Goal: Task Accomplishment & Management: Manage account settings

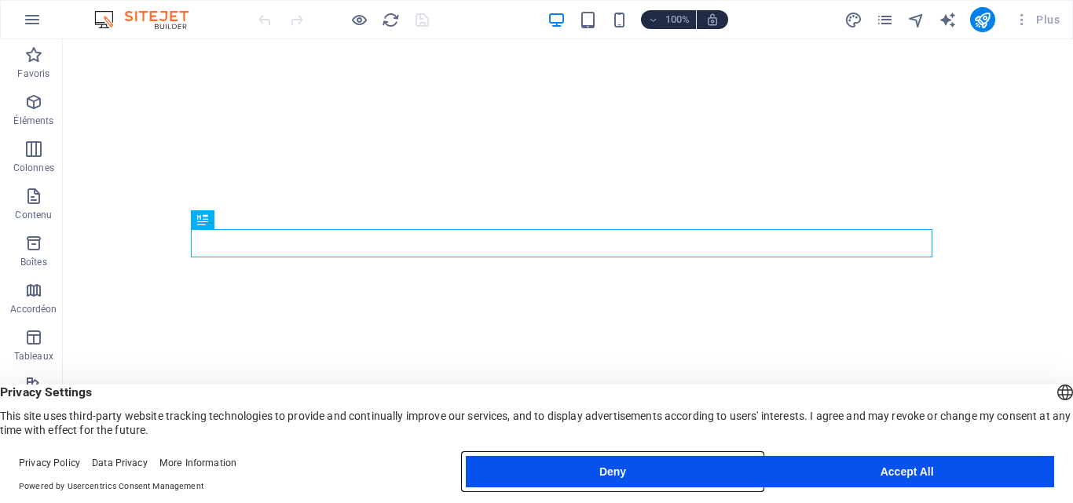
click at [712, 470] on button "Deny" at bounding box center [613, 471] width 295 height 31
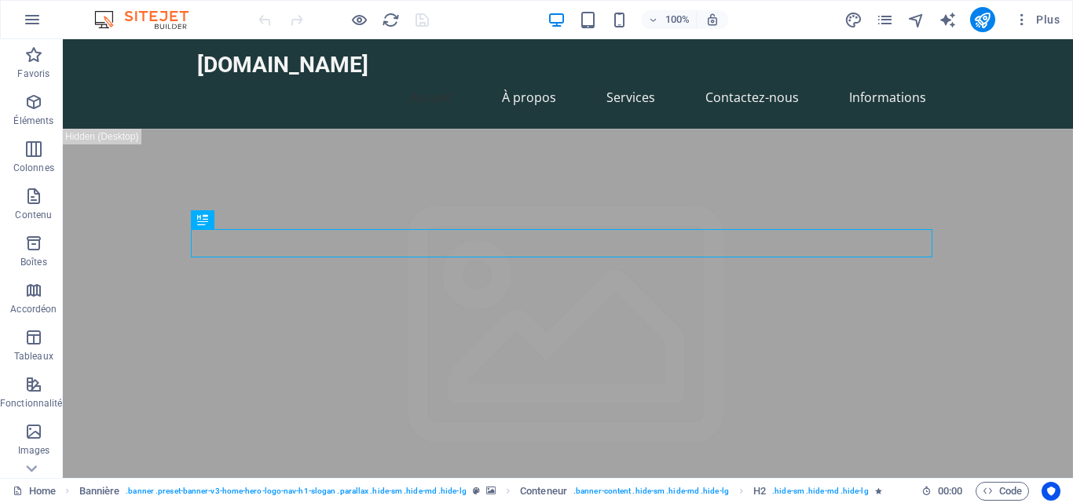
click at [630, 22] on div "100%" at bounding box center [637, 19] width 181 height 25
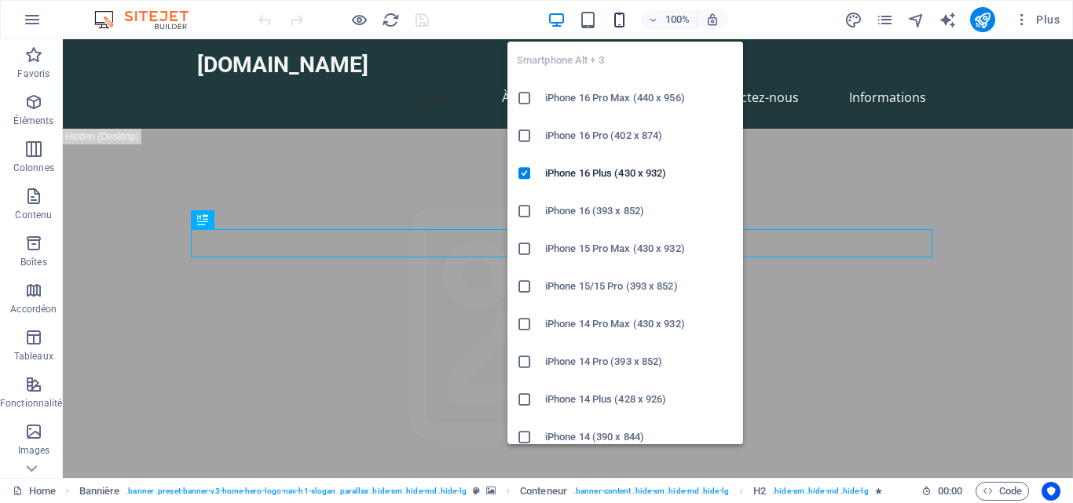
click at [618, 20] on icon "button" at bounding box center [619, 20] width 18 height 18
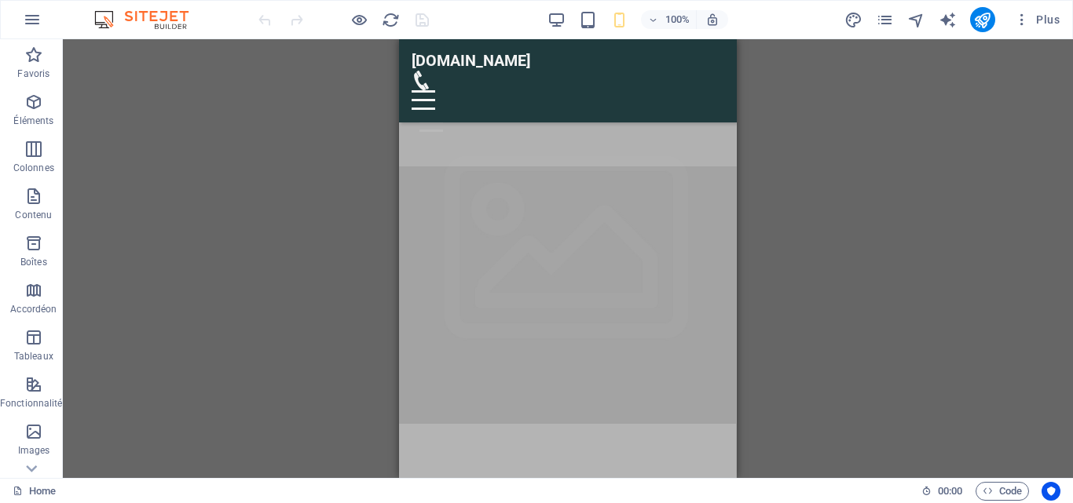
scroll to position [422, 0]
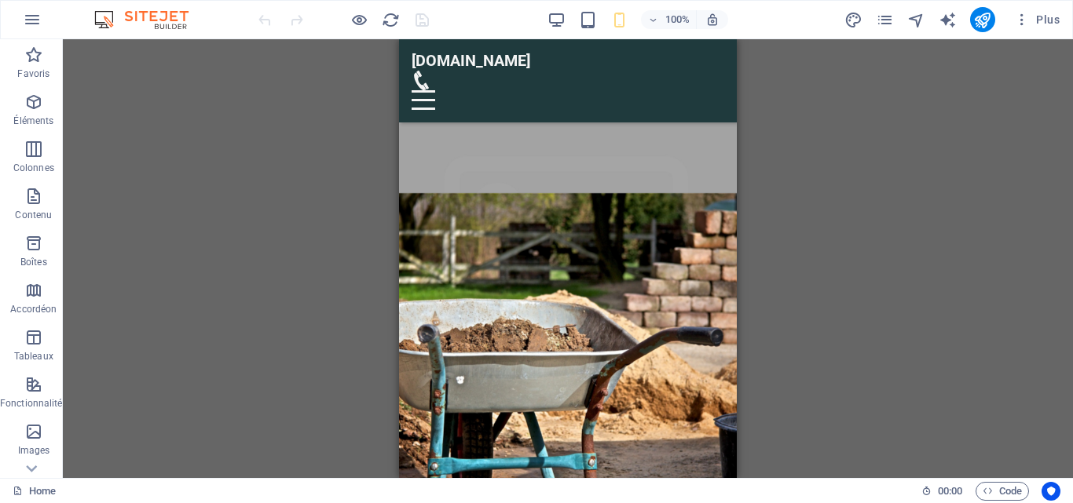
click at [555, 31] on div "100%" at bounding box center [637, 19] width 181 height 25
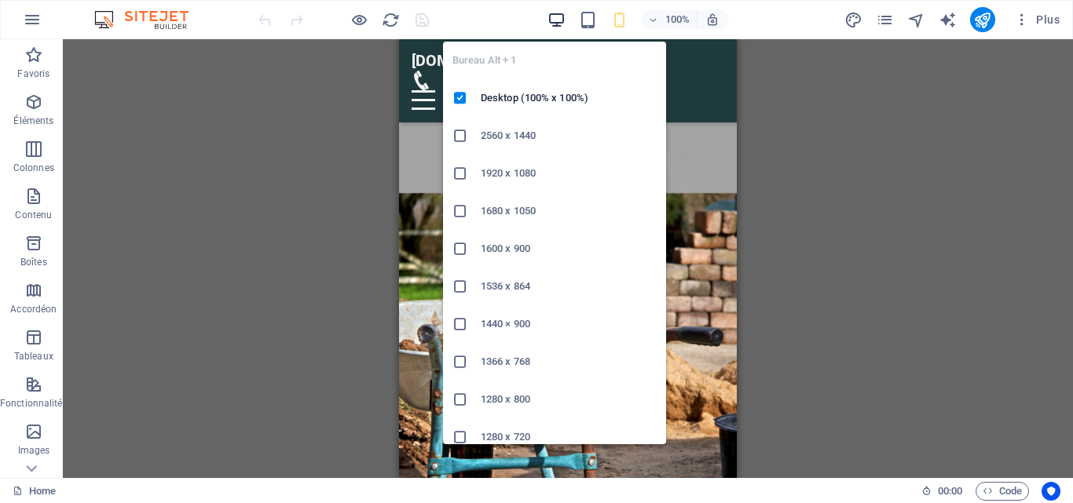
click at [555, 19] on icon "button" at bounding box center [556, 20] width 18 height 18
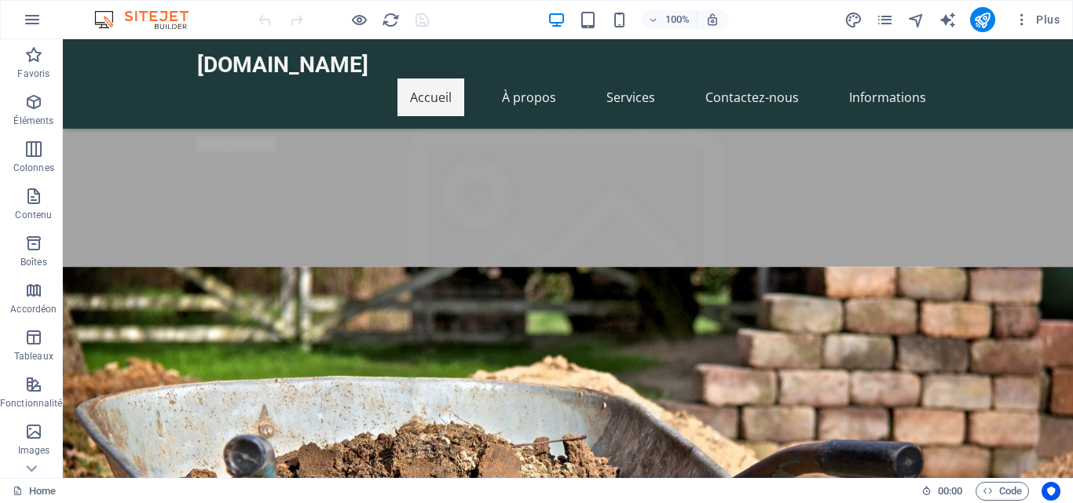
scroll to position [0, 0]
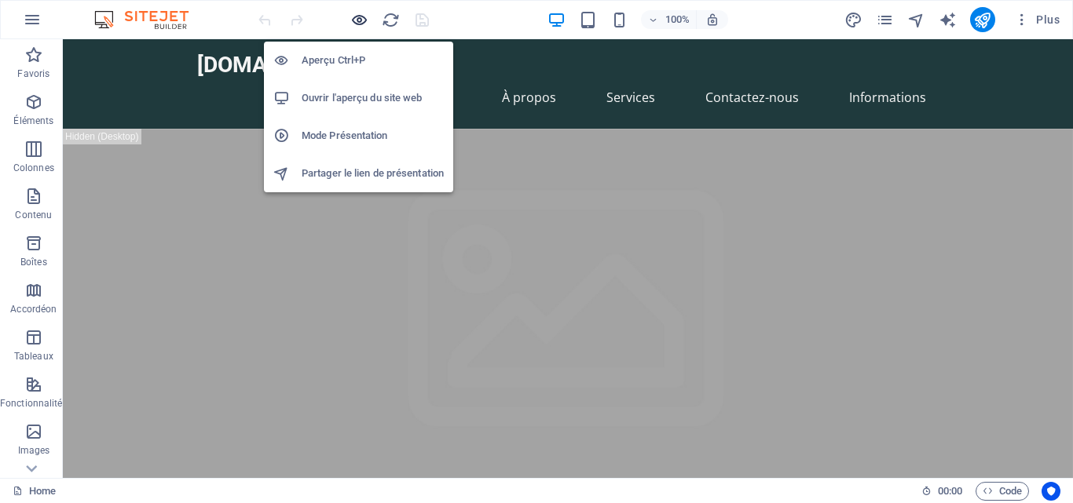
click at [358, 21] on icon "button" at bounding box center [359, 20] width 18 height 18
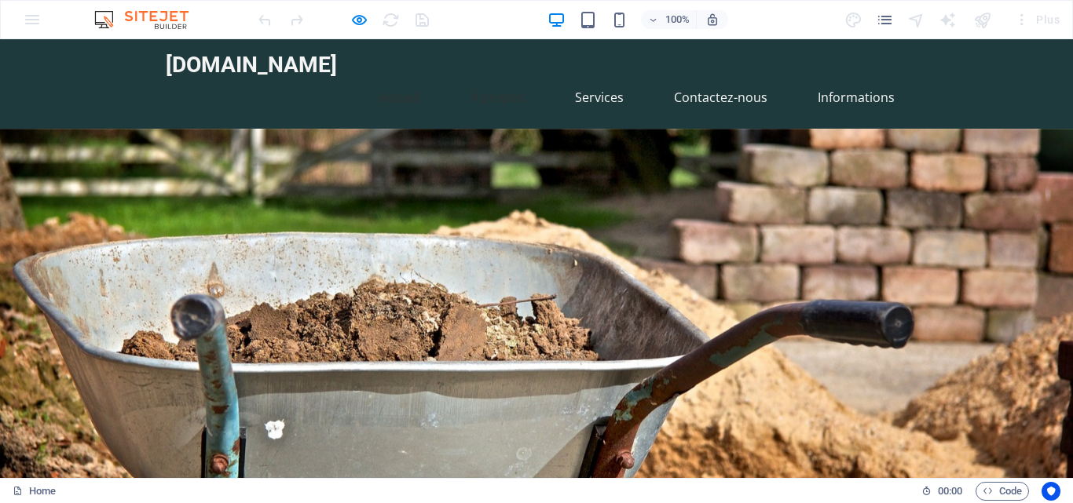
click at [501, 79] on link "À propos" at bounding box center [497, 98] width 79 height 38
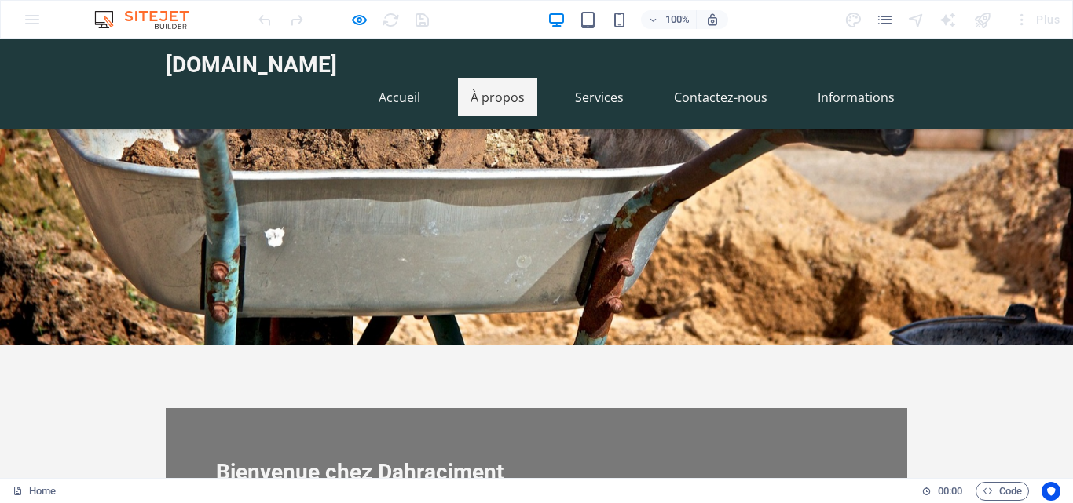
scroll to position [333, 0]
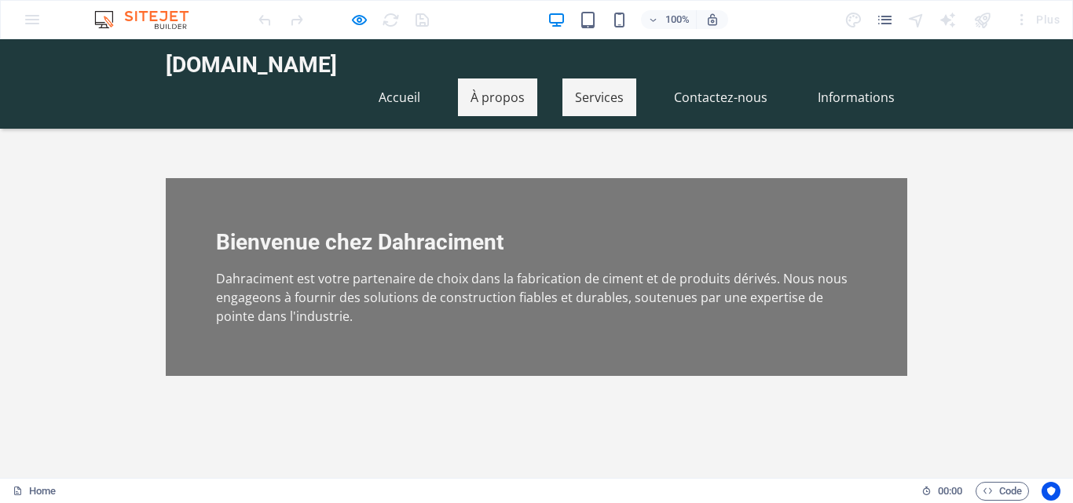
click at [608, 82] on link "Services" at bounding box center [599, 98] width 74 height 38
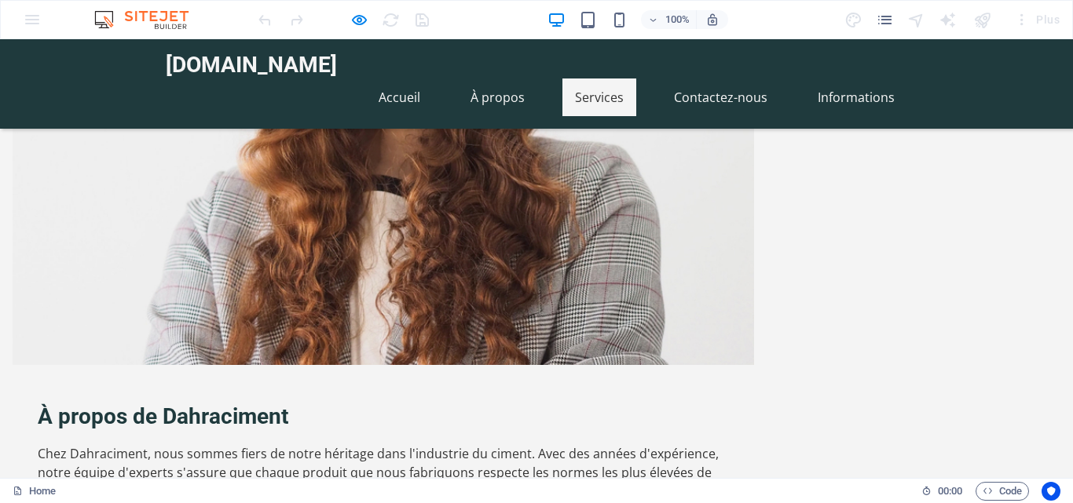
scroll to position [741, 0]
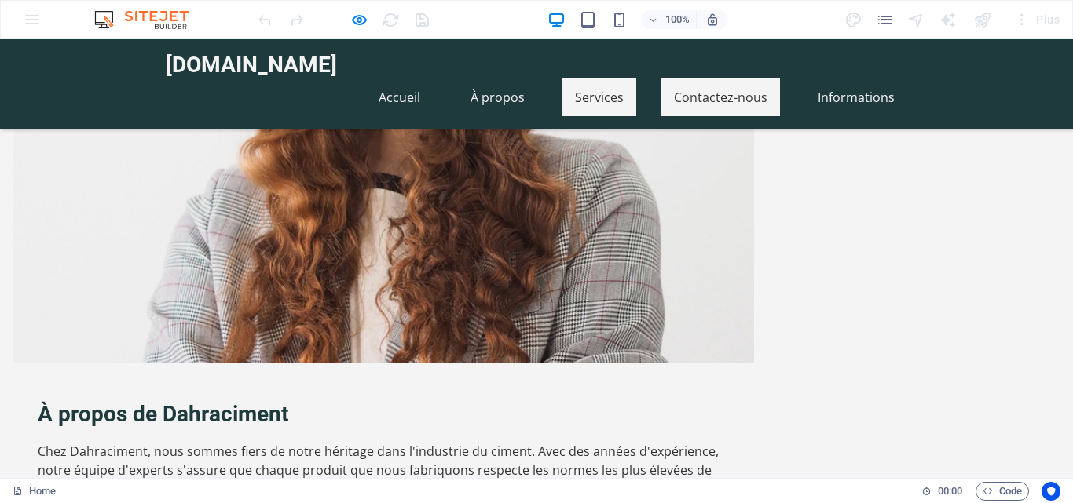
click at [685, 79] on link "Contactez-nous" at bounding box center [720, 98] width 119 height 38
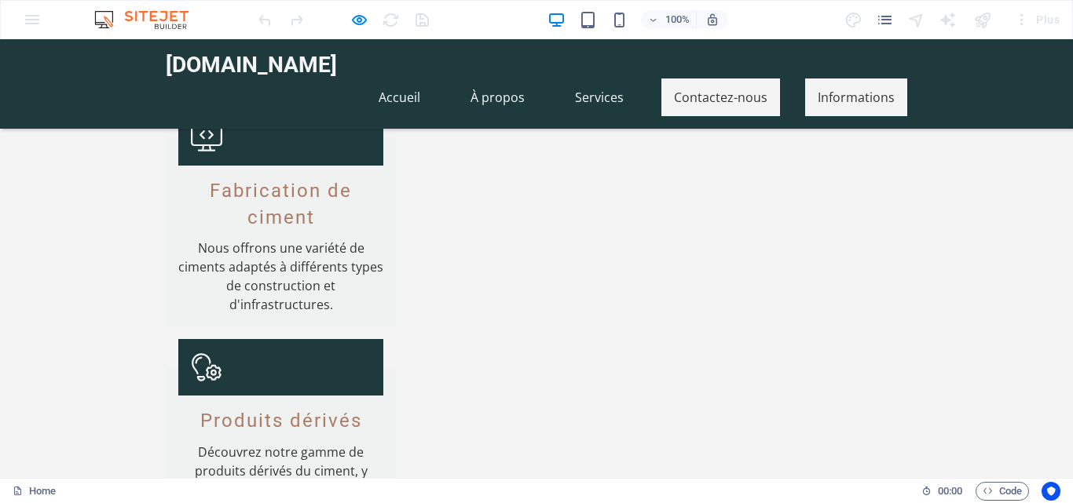
click at [809, 79] on link "Informations" at bounding box center [856, 98] width 102 height 38
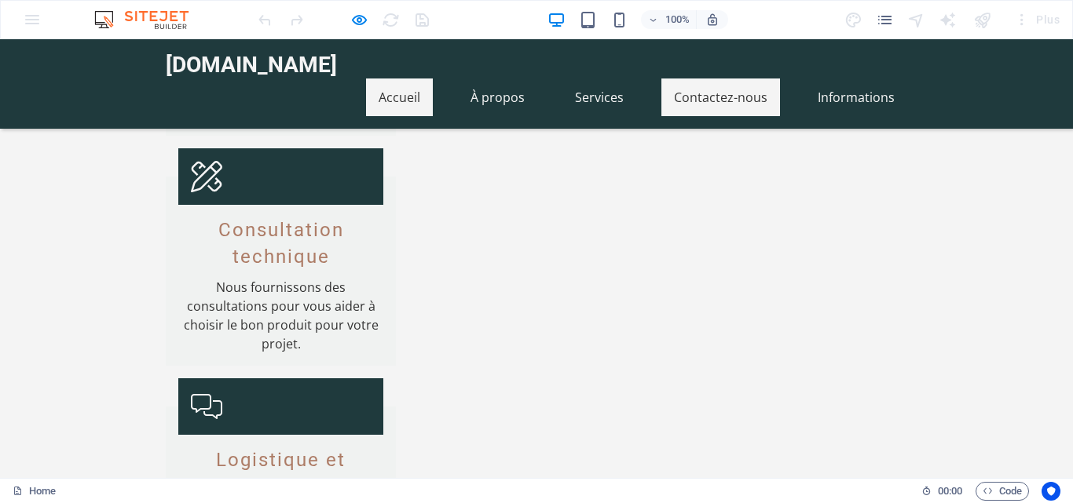
click at [411, 79] on link "Accueil" at bounding box center [399, 98] width 67 height 38
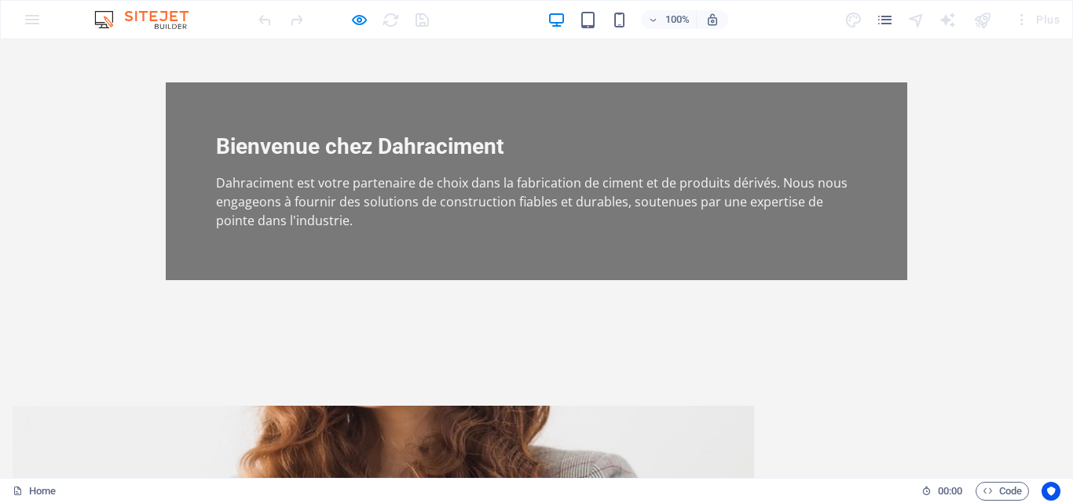
scroll to position [63, 0]
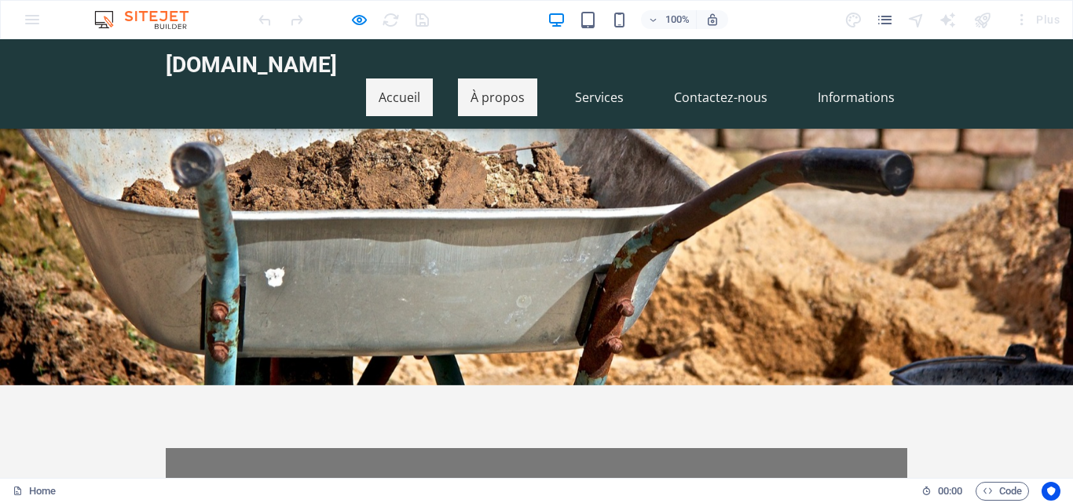
click at [487, 79] on link "À propos" at bounding box center [497, 98] width 79 height 38
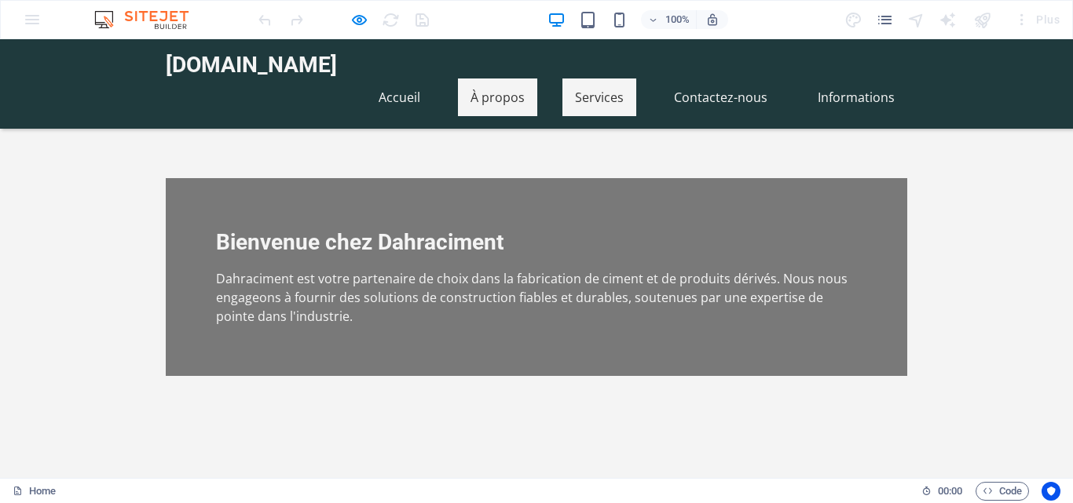
click at [595, 84] on link "Services" at bounding box center [599, 98] width 74 height 38
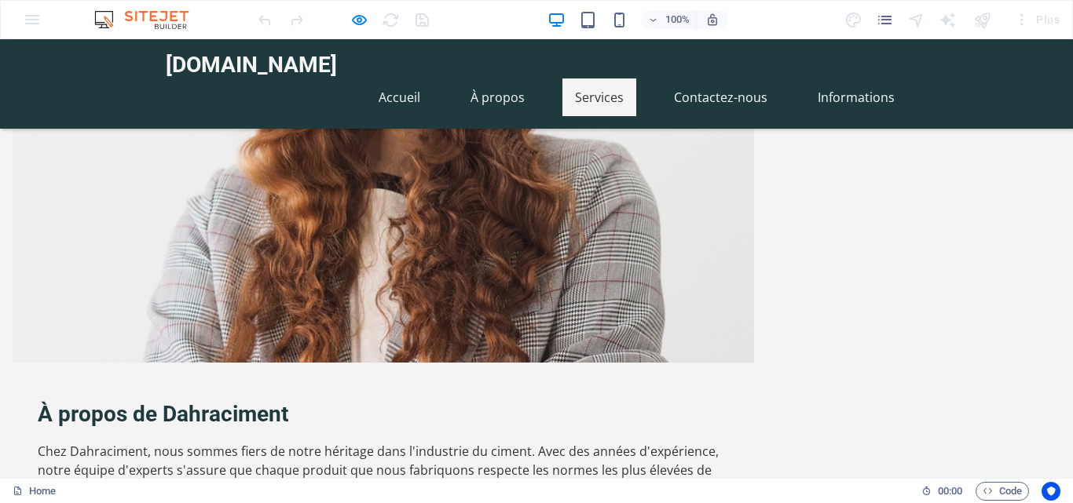
click at [35, 18] on div "100% Plus" at bounding box center [536, 20] width 1071 height 38
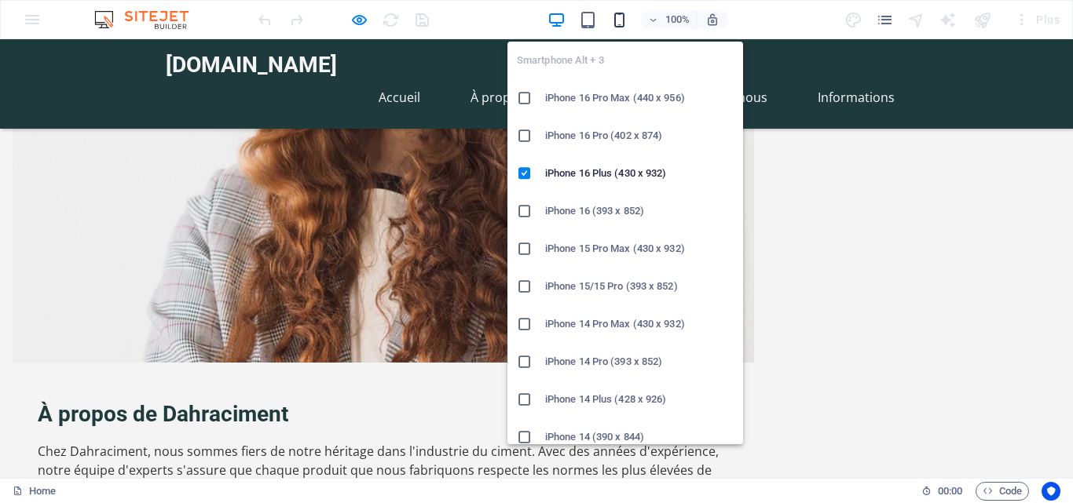
click at [621, 17] on icon "button" at bounding box center [619, 20] width 18 height 18
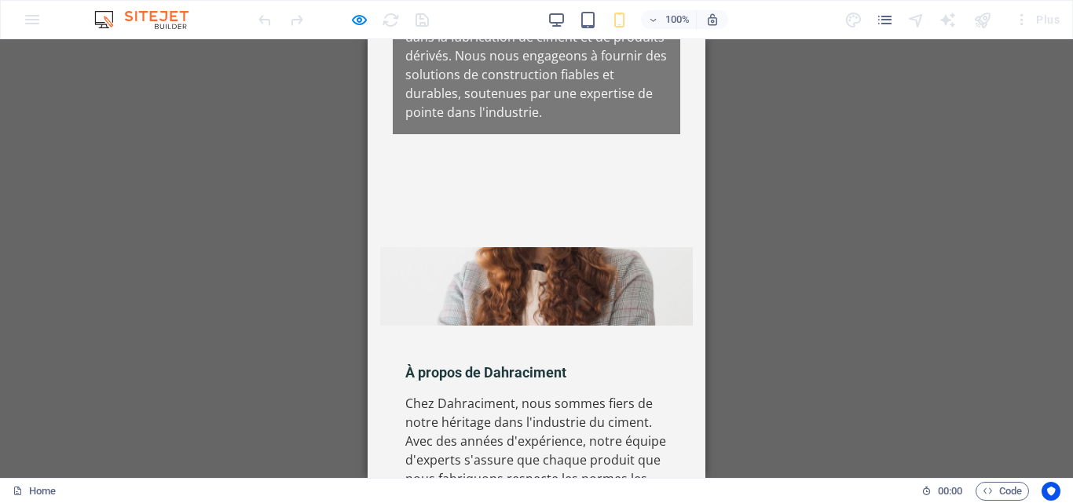
scroll to position [0, 0]
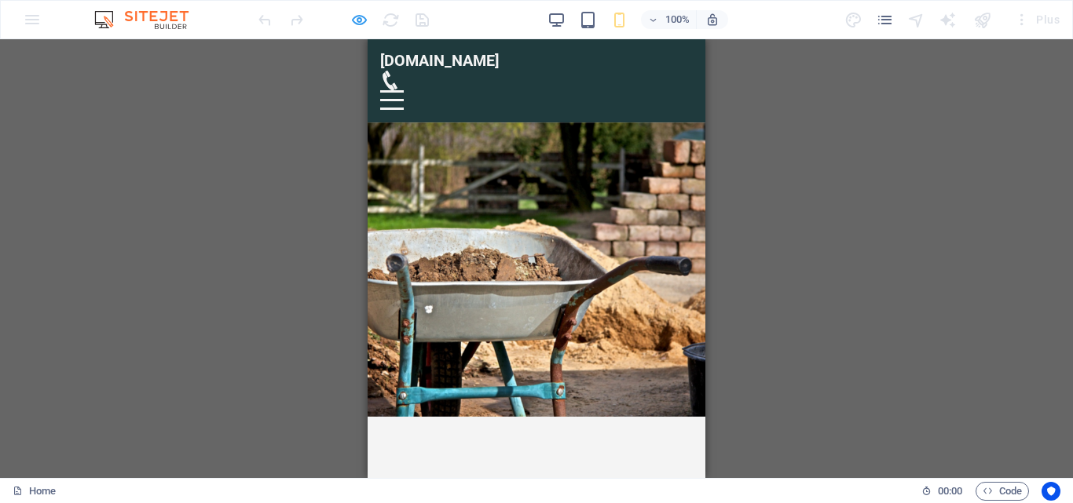
click at [368, 21] on div at bounding box center [343, 19] width 176 height 25
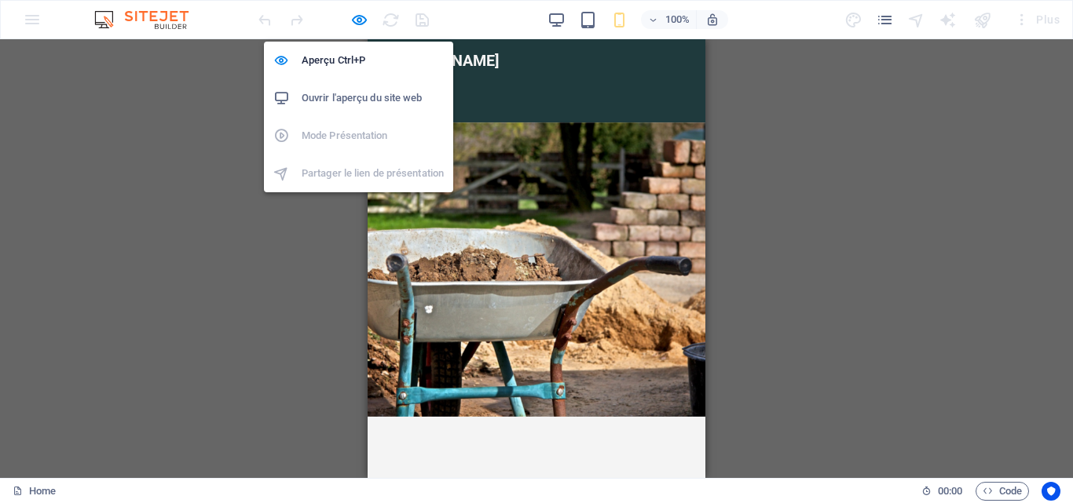
click at [356, 90] on h6 "Ouvrir l'aperçu du site web" at bounding box center [373, 98] width 142 height 19
click at [357, 14] on icon "button" at bounding box center [359, 20] width 18 height 18
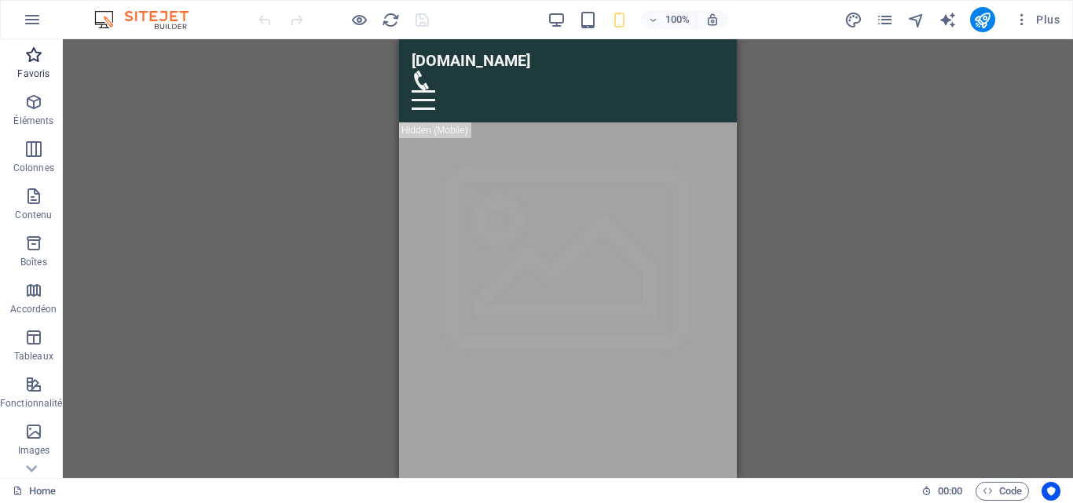
click at [31, 66] on span "Favoris" at bounding box center [34, 65] width 68 height 38
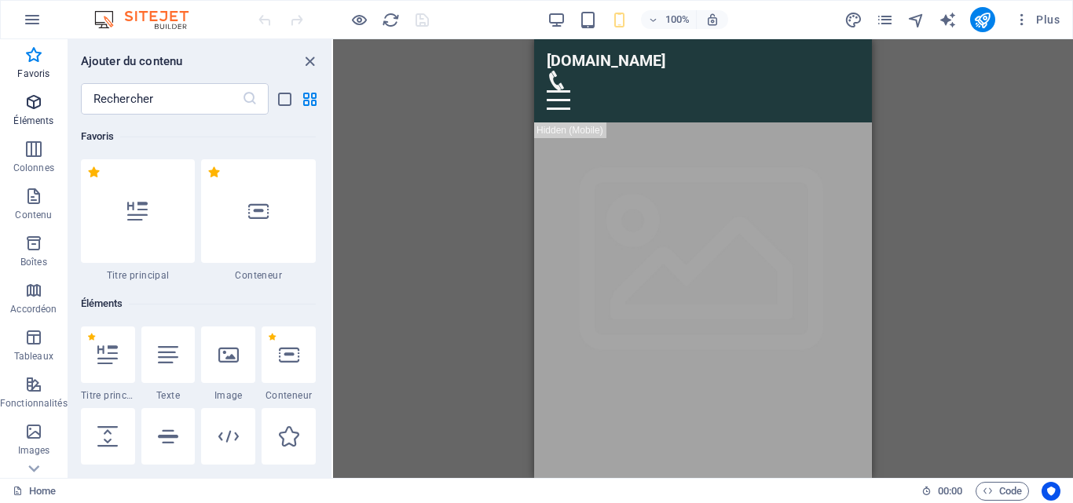
click at [39, 111] on icon "button" at bounding box center [33, 102] width 19 height 19
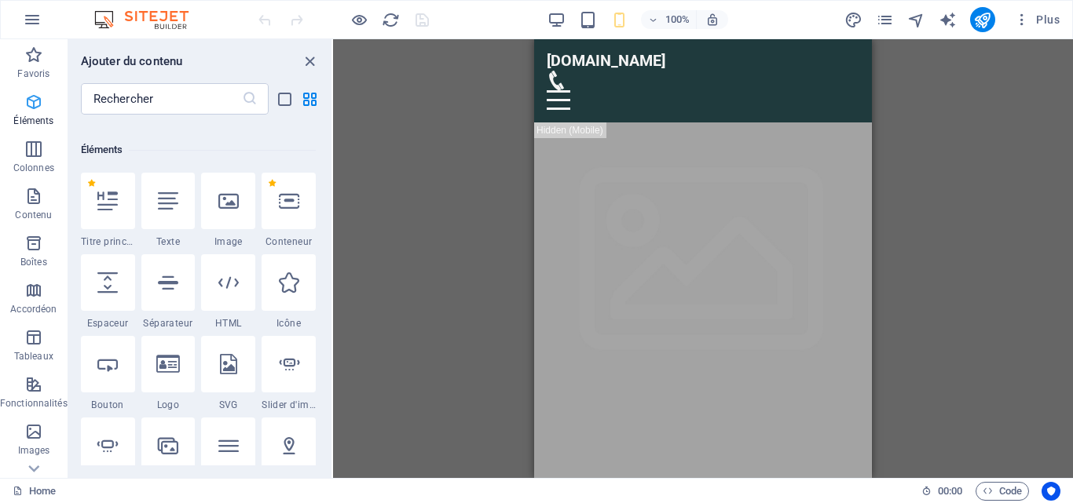
scroll to position [167, 0]
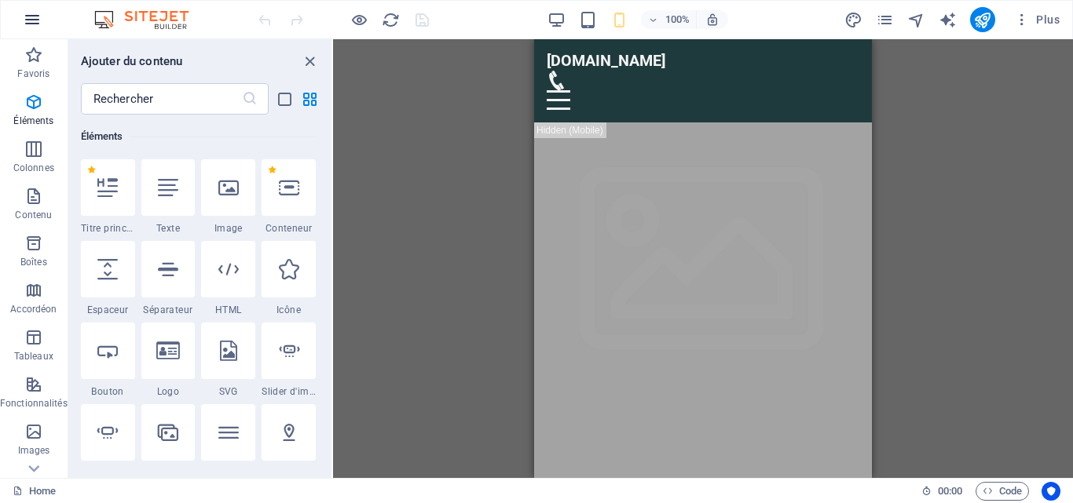
click at [31, 17] on icon "button" at bounding box center [32, 19] width 19 height 19
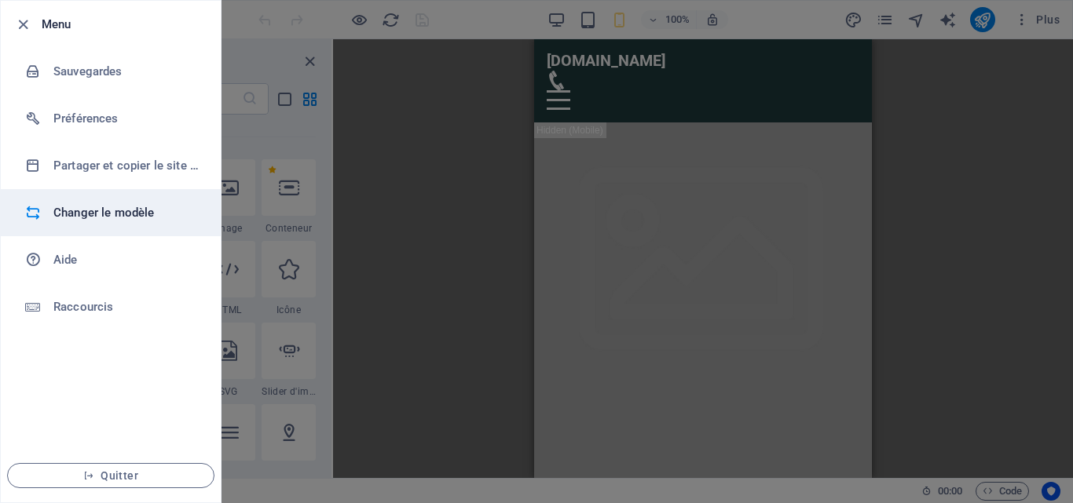
click at [80, 211] on h6 "Changer le modèle" at bounding box center [125, 212] width 145 height 19
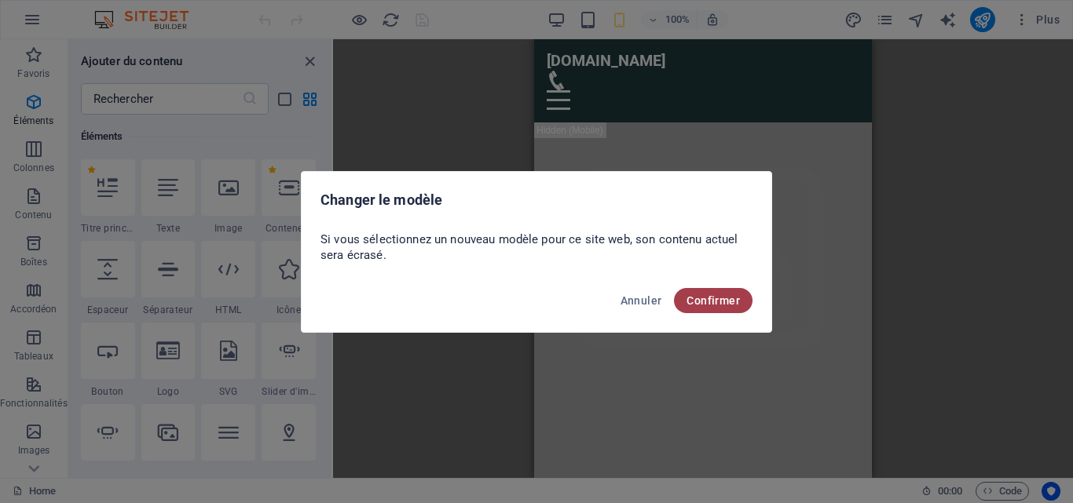
click at [699, 297] on span "Confirmer" at bounding box center [712, 301] width 53 height 13
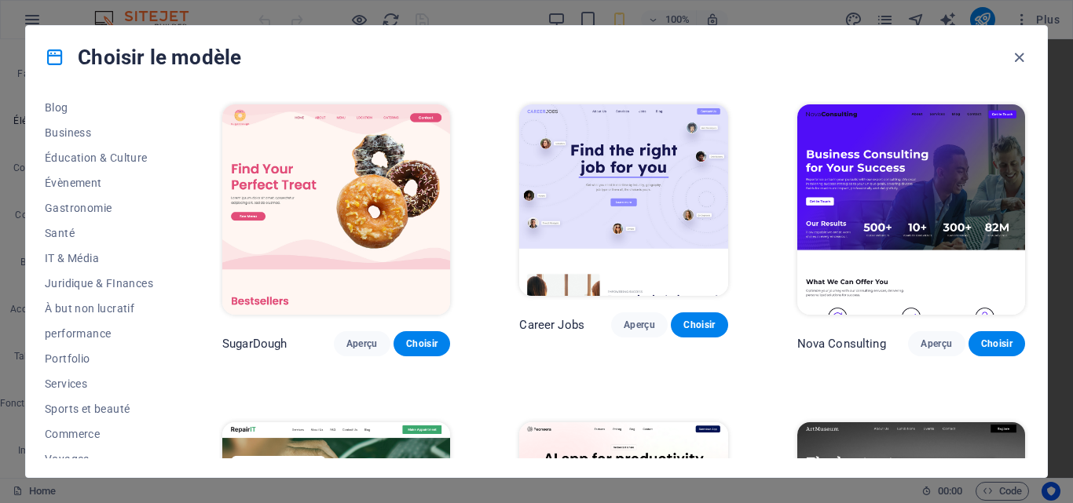
scroll to position [198, 0]
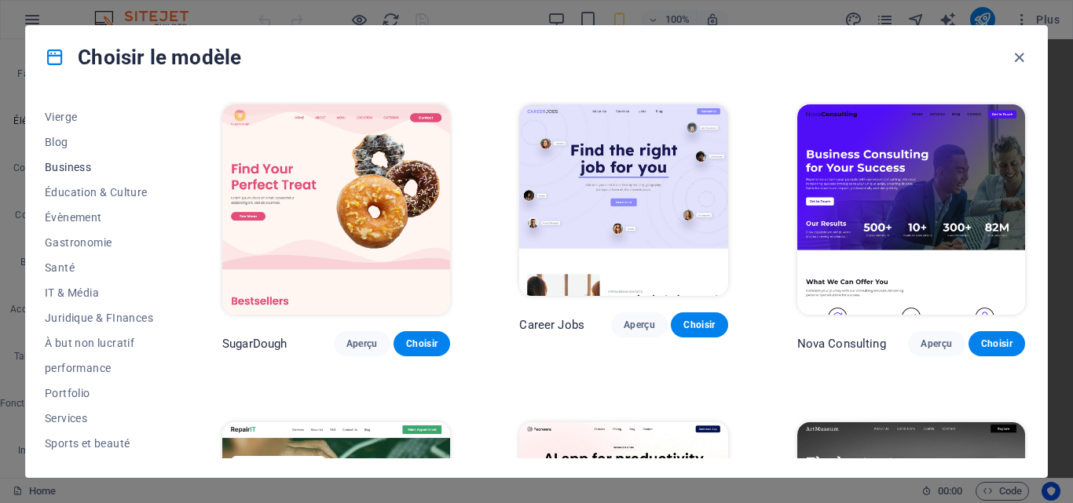
click at [73, 167] on span "Business" at bounding box center [99, 167] width 108 height 13
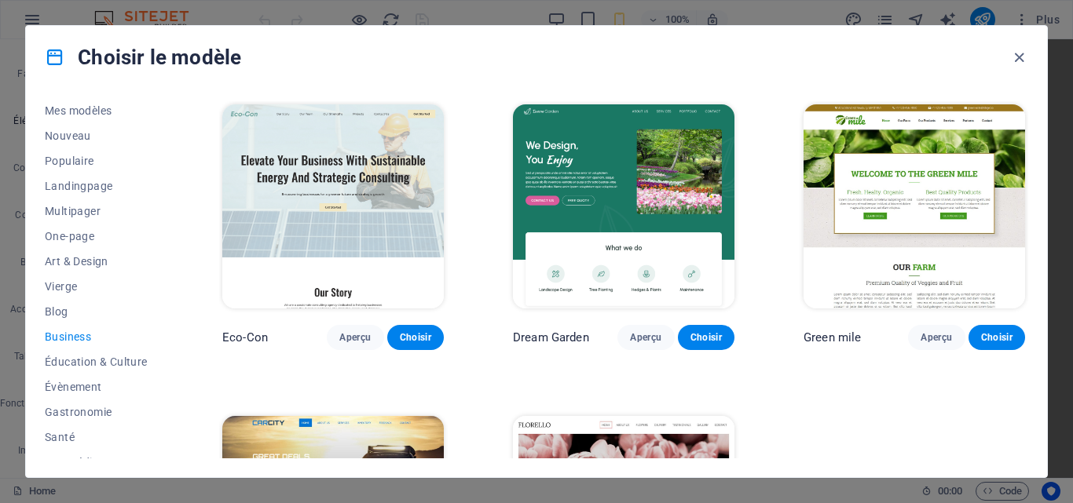
scroll to position [16, 0]
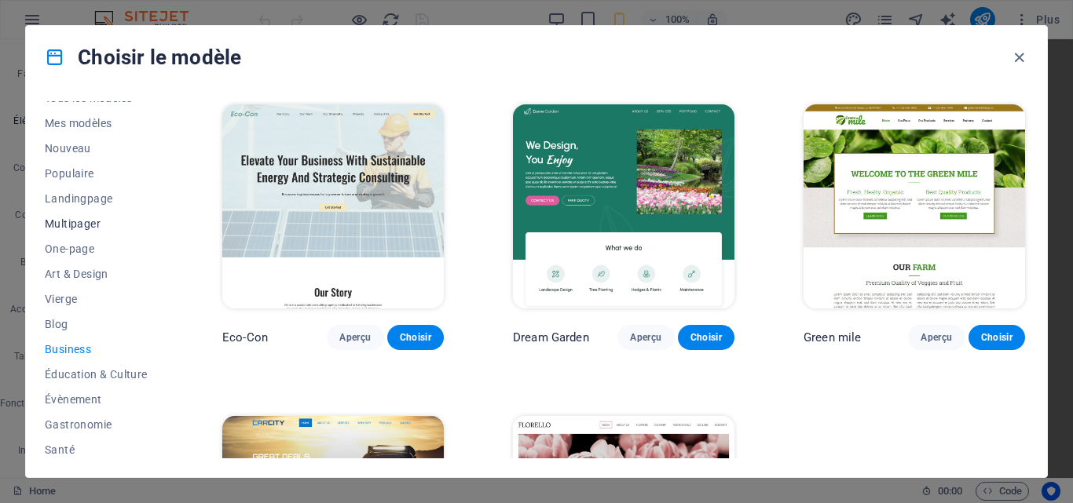
click at [71, 221] on span "Multipager" at bounding box center [99, 224] width 108 height 13
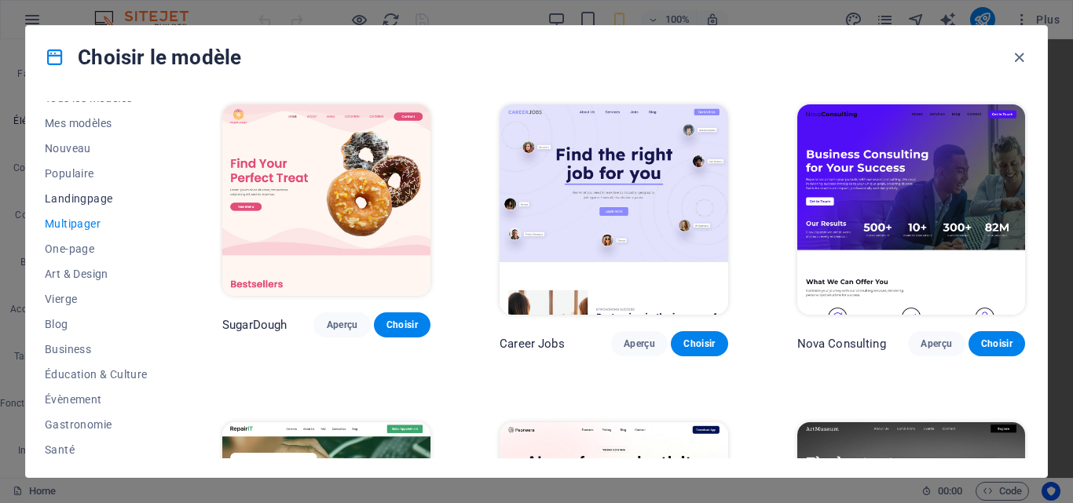
click at [77, 198] on span "Landingpage" at bounding box center [99, 198] width 108 height 13
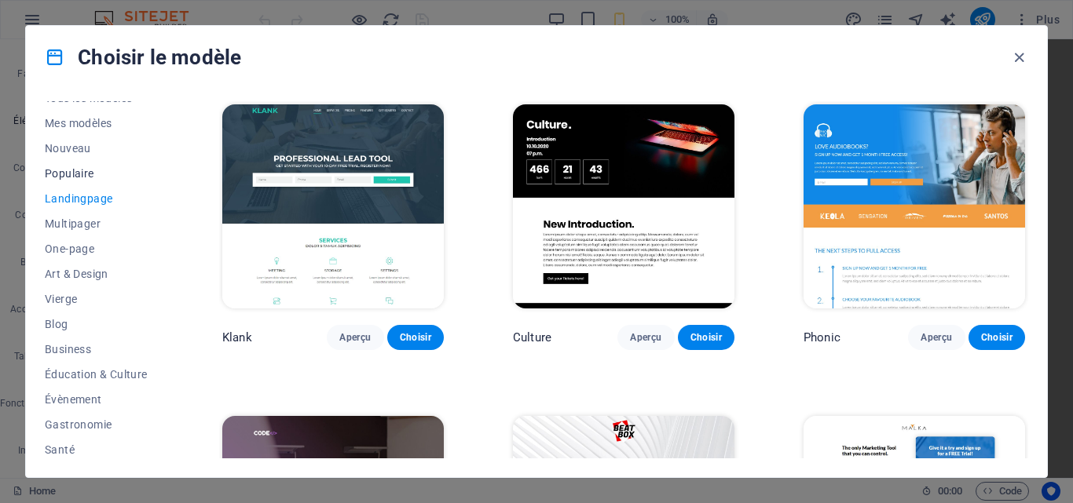
click at [90, 172] on span "Populaire" at bounding box center [99, 173] width 108 height 13
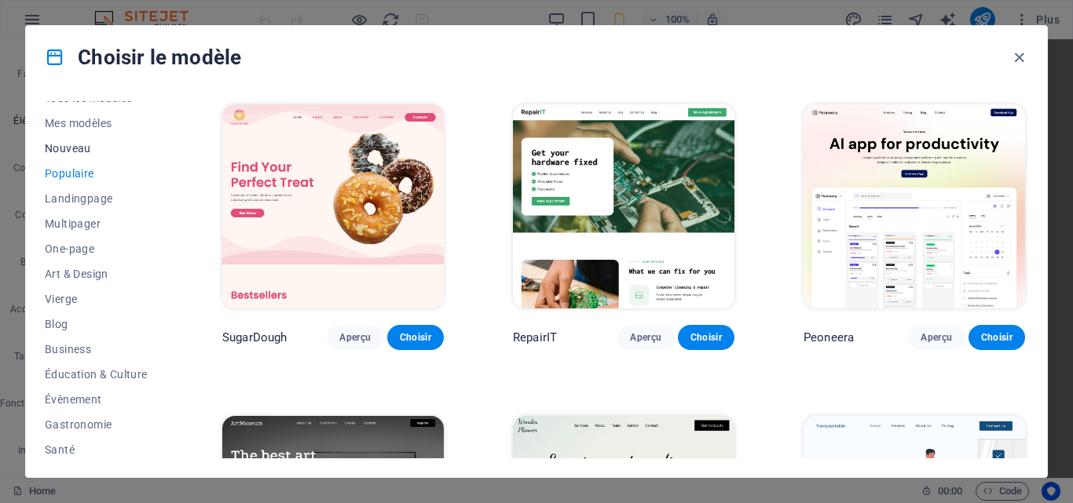
click at [87, 149] on span "Nouveau" at bounding box center [99, 148] width 108 height 13
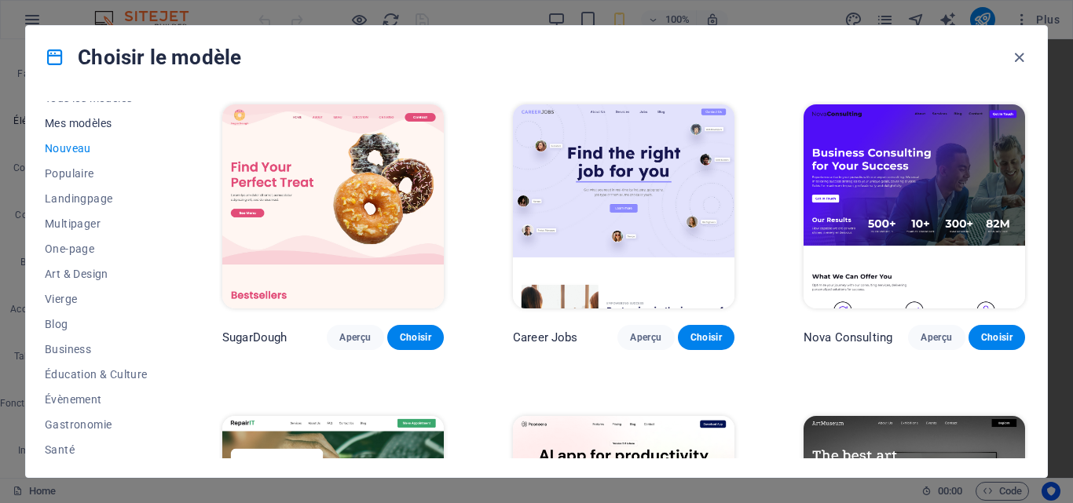
click at [93, 130] on button "Mes modèles" at bounding box center [99, 123] width 108 height 25
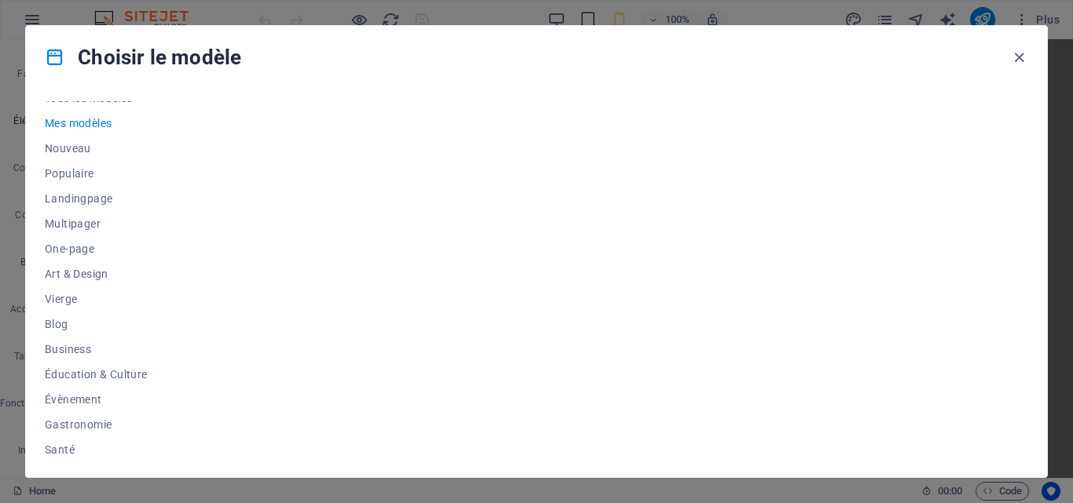
scroll to position [0, 0]
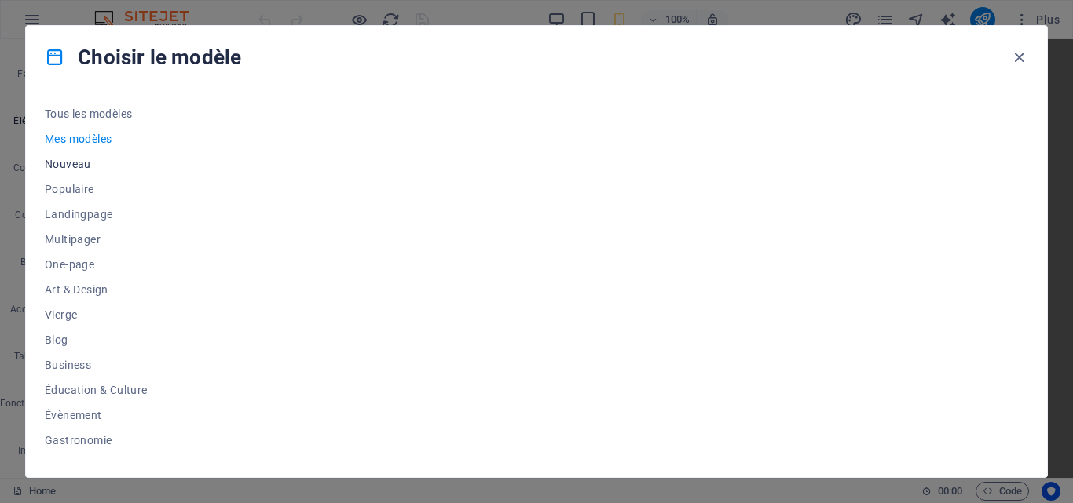
click at [91, 168] on span "Nouveau" at bounding box center [99, 164] width 108 height 13
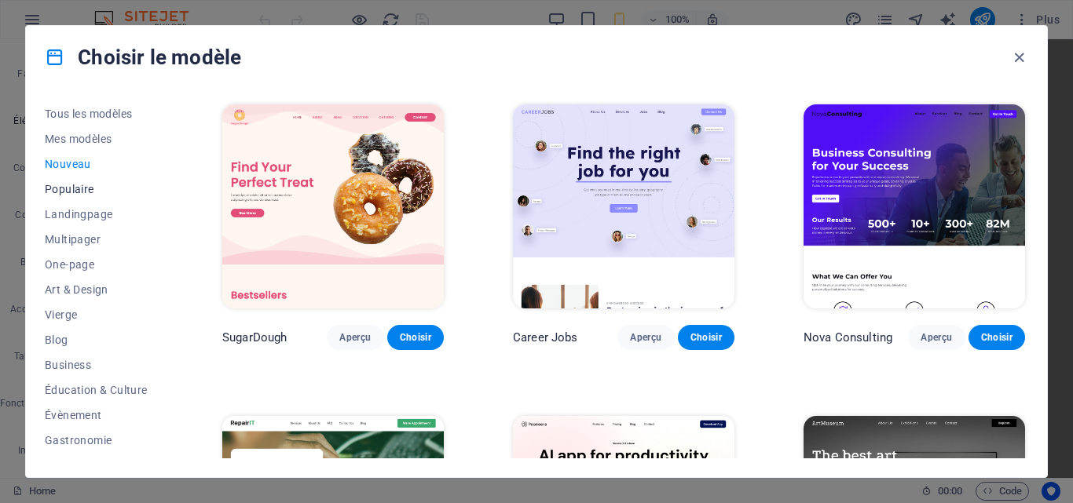
click at [82, 184] on span "Populaire" at bounding box center [99, 189] width 108 height 13
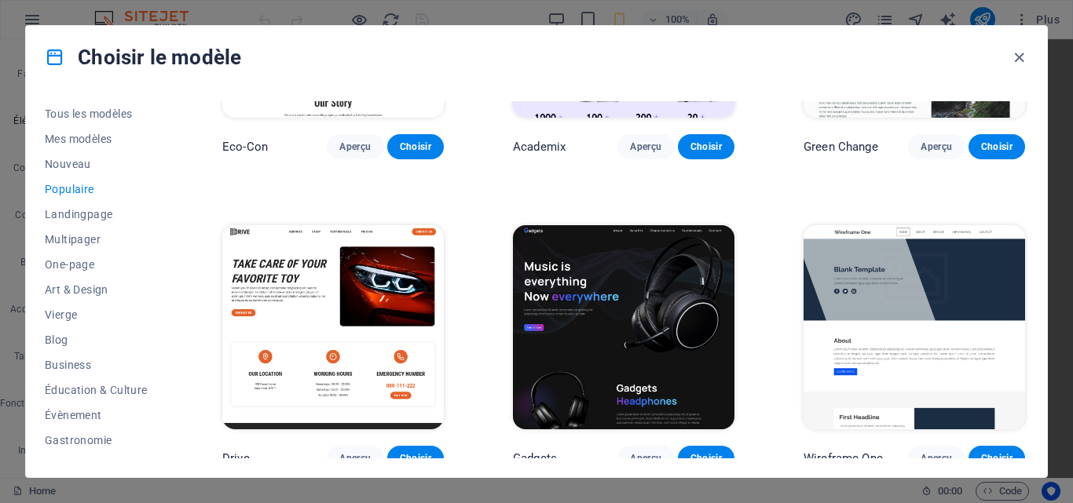
scroll to position [862, 0]
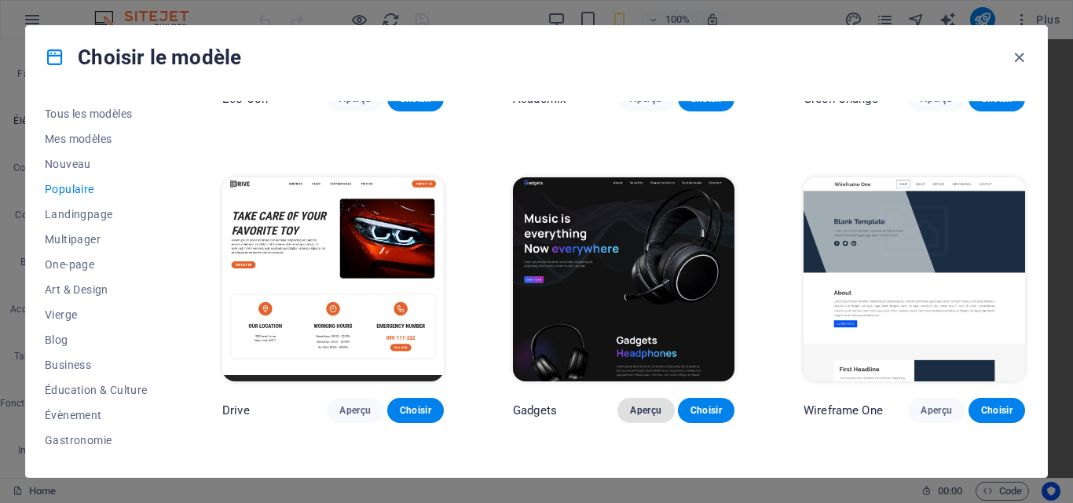
click at [631, 405] on span "Aperçu" at bounding box center [645, 411] width 31 height 13
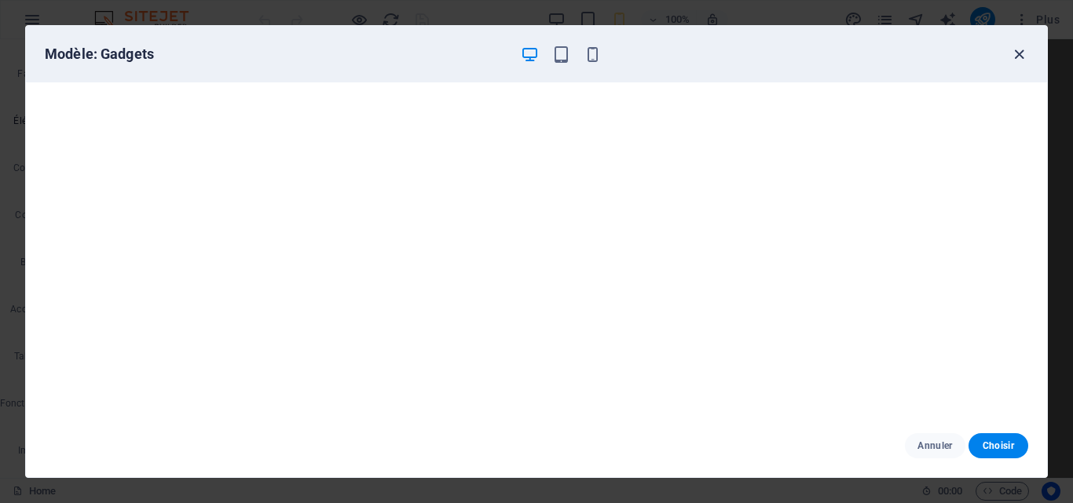
click at [1020, 51] on icon "button" at bounding box center [1019, 55] width 18 height 18
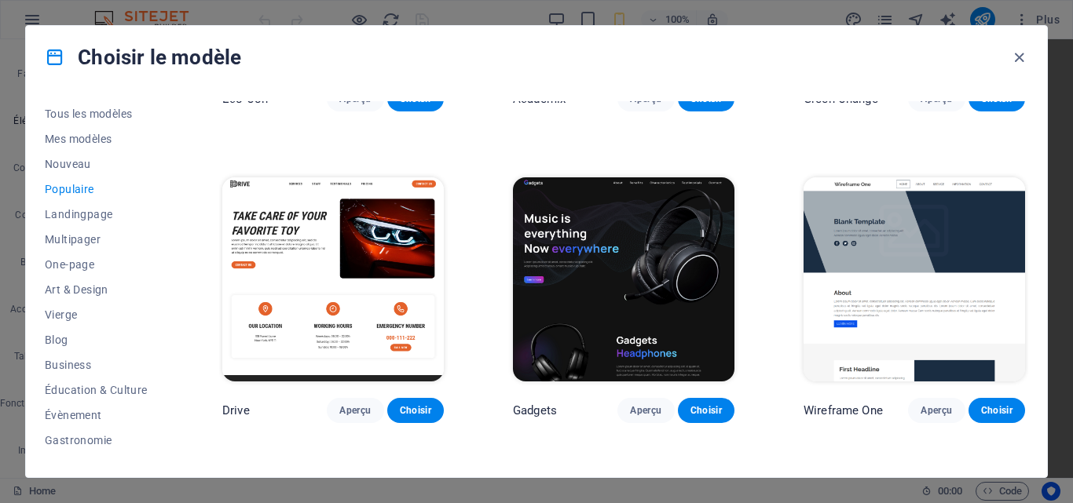
click at [369, 258] on img at bounding box center [332, 280] width 221 height 204
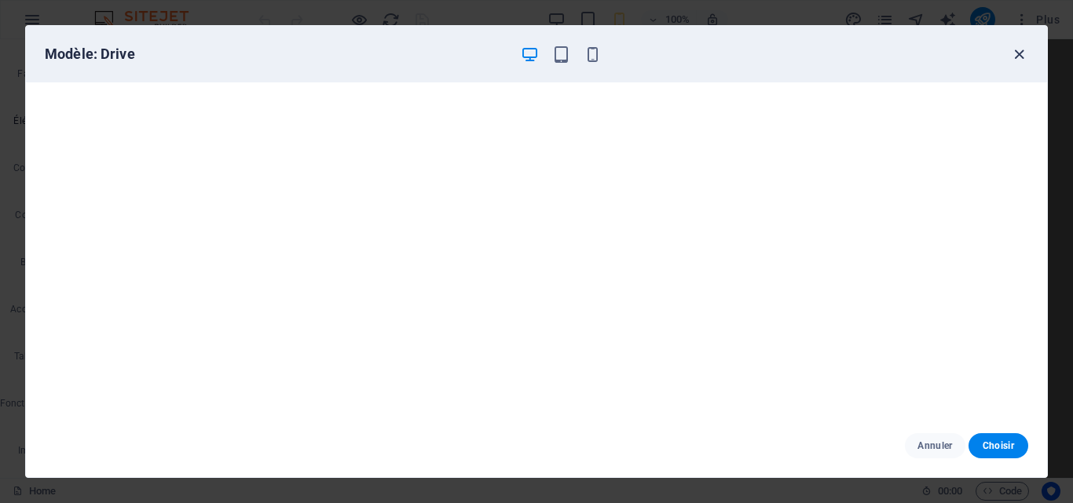
click at [1018, 56] on icon "button" at bounding box center [1019, 55] width 18 height 18
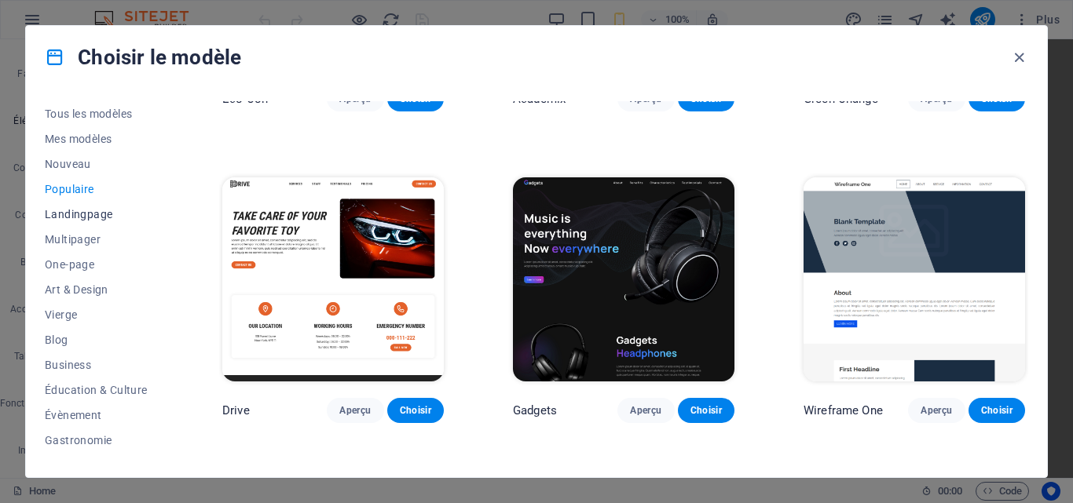
click at [82, 214] on span "Landingpage" at bounding box center [99, 214] width 108 height 13
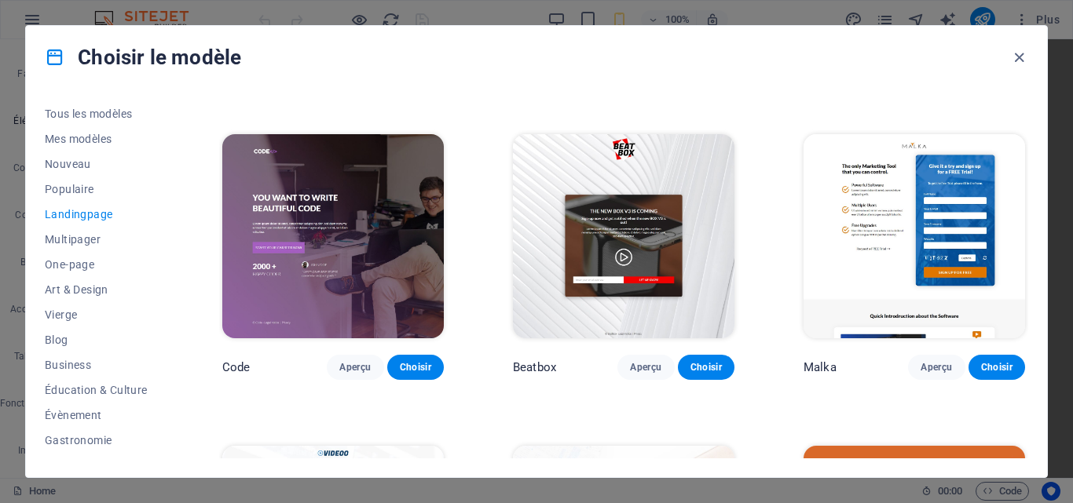
scroll to position [0, 0]
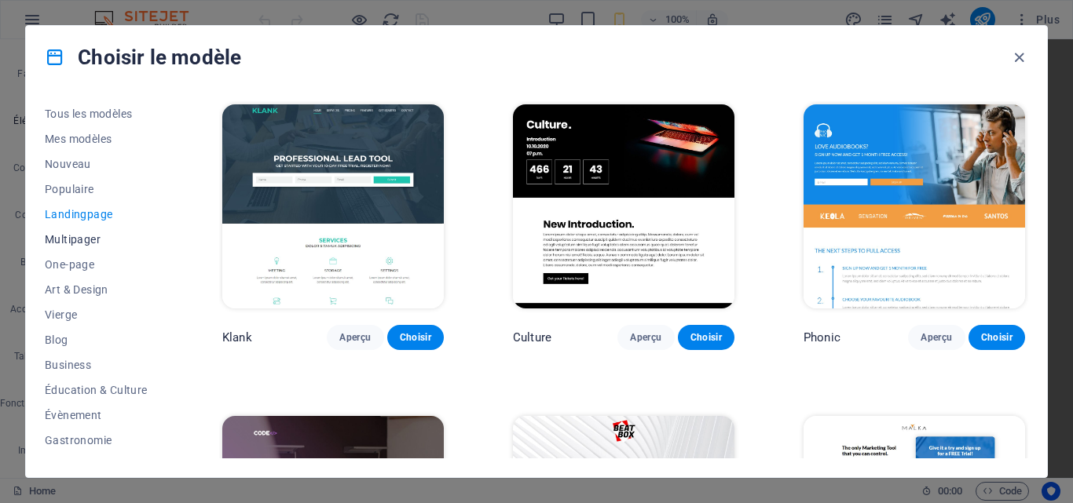
click at [67, 243] on span "Multipager" at bounding box center [99, 239] width 108 height 13
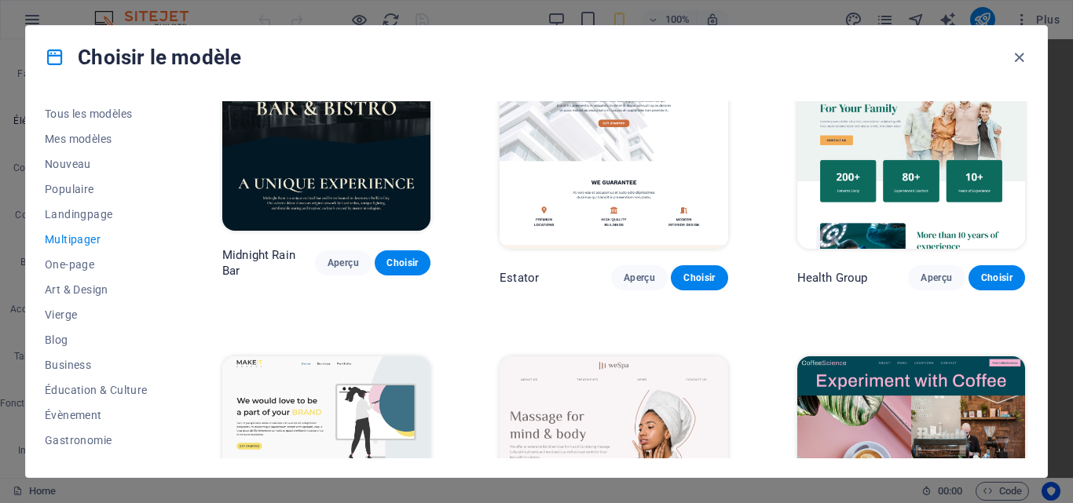
scroll to position [2128, 0]
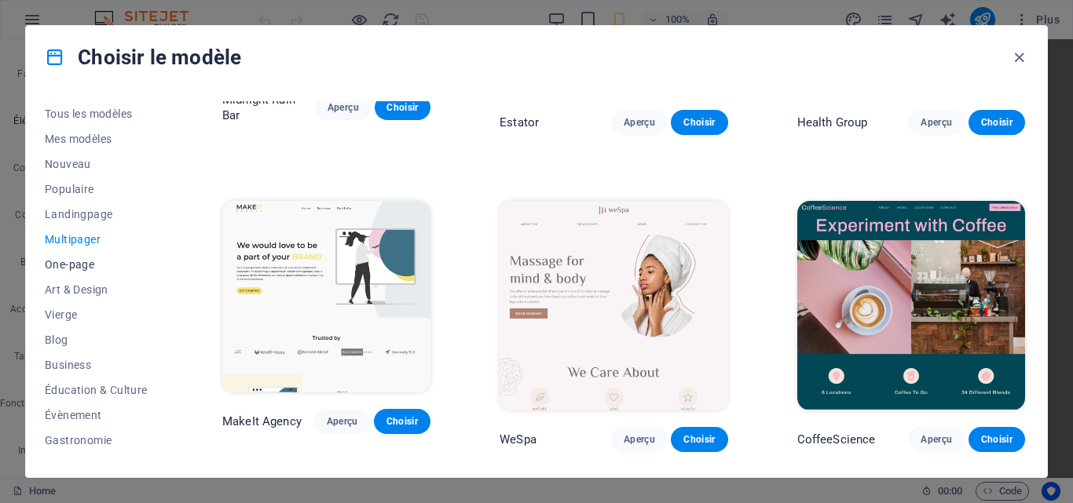
click at [65, 258] on span "One-page" at bounding box center [99, 264] width 108 height 13
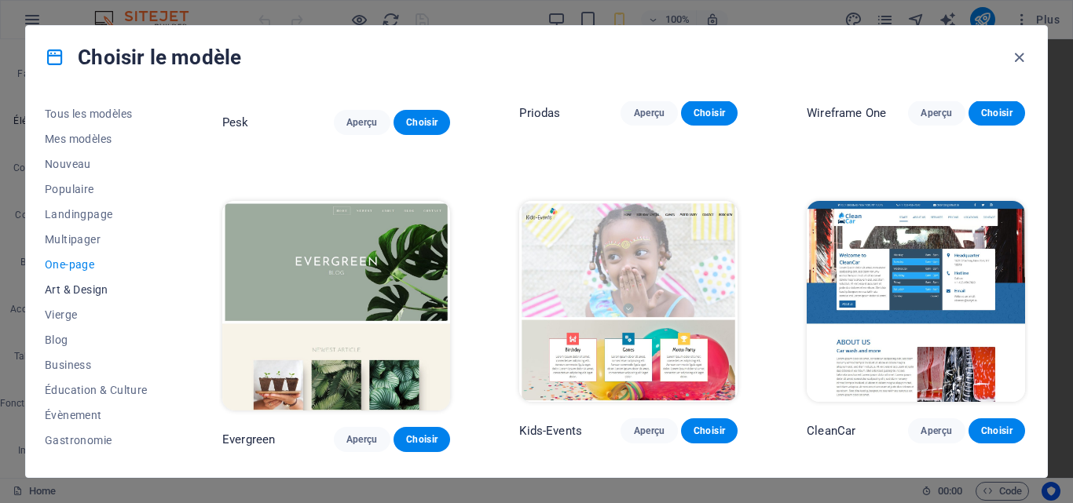
click at [86, 287] on span "Art & Design" at bounding box center [99, 290] width 108 height 13
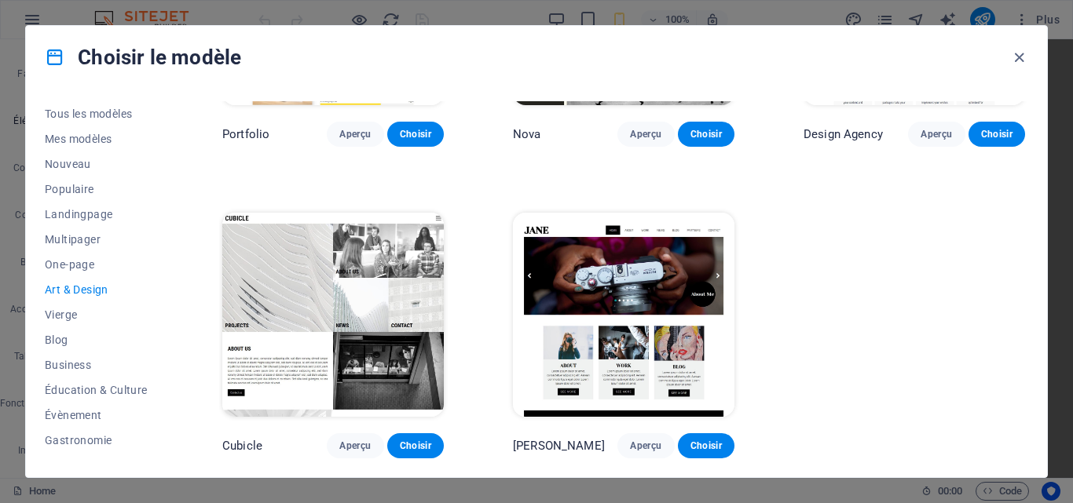
scroll to position [1129, 0]
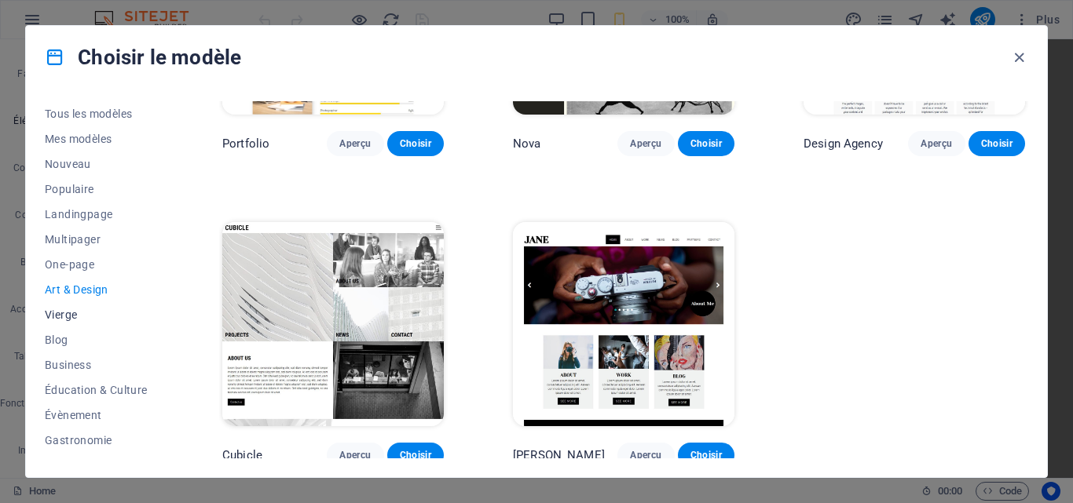
click at [70, 314] on span "Vierge" at bounding box center [99, 315] width 108 height 13
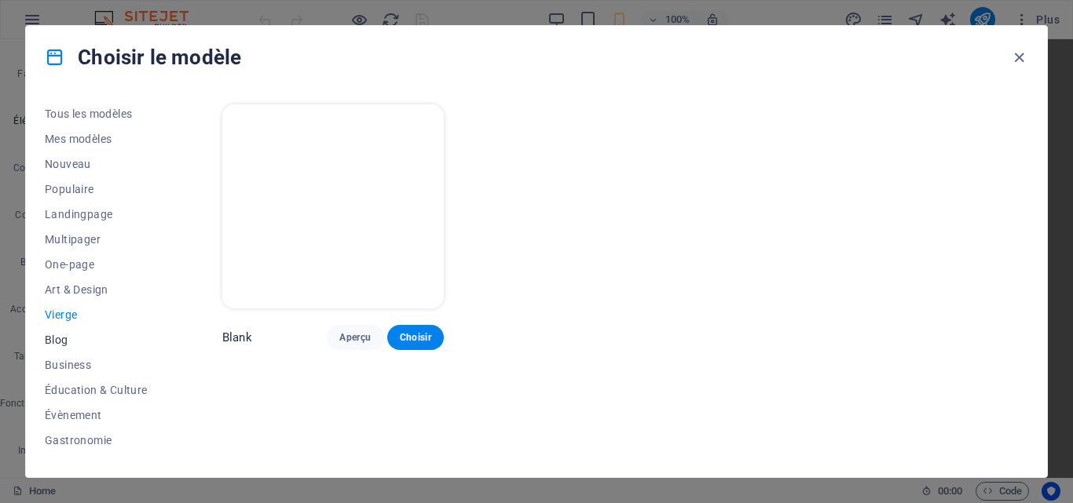
click at [65, 337] on span "Blog" at bounding box center [99, 340] width 108 height 13
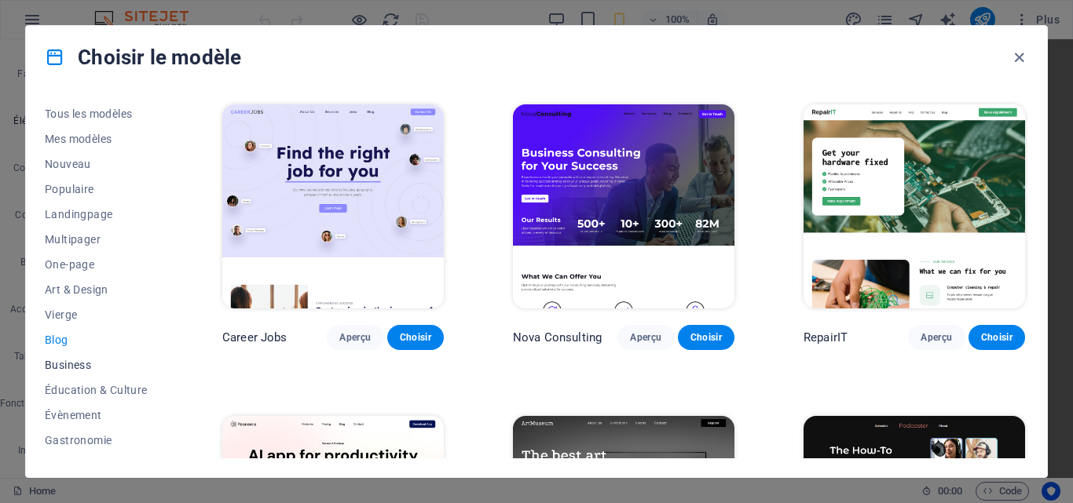
click at [69, 361] on span "Business" at bounding box center [99, 365] width 108 height 13
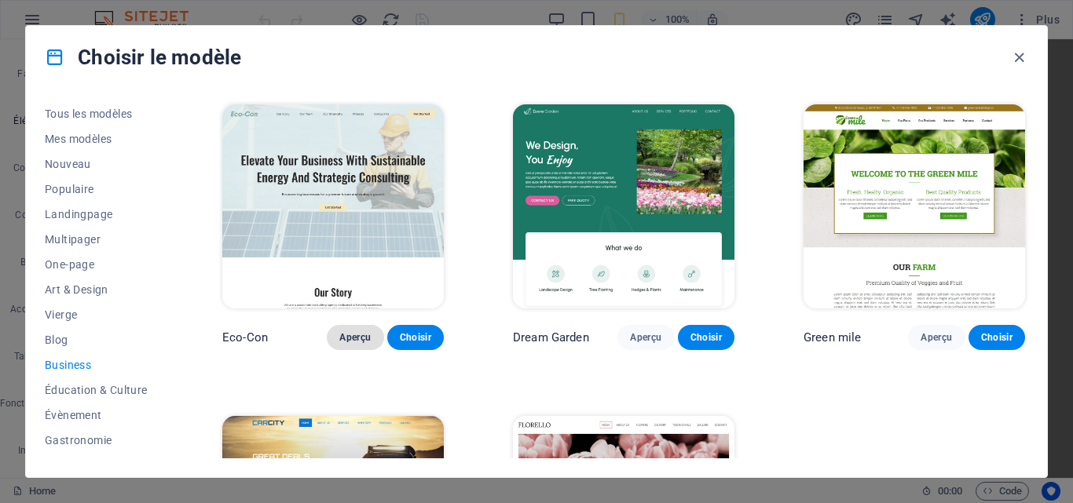
click at [354, 334] on span "Aperçu" at bounding box center [354, 337] width 31 height 13
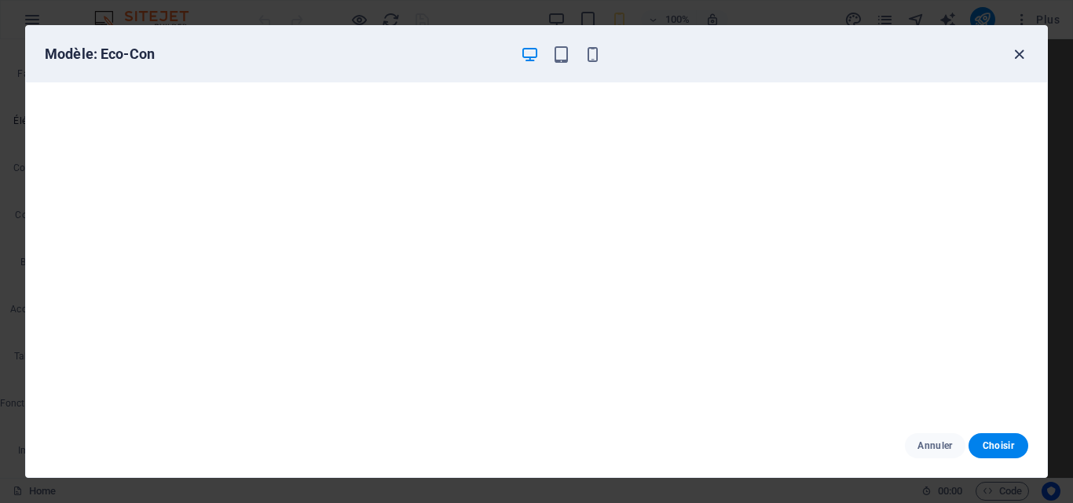
click at [1018, 59] on icon "button" at bounding box center [1019, 55] width 18 height 18
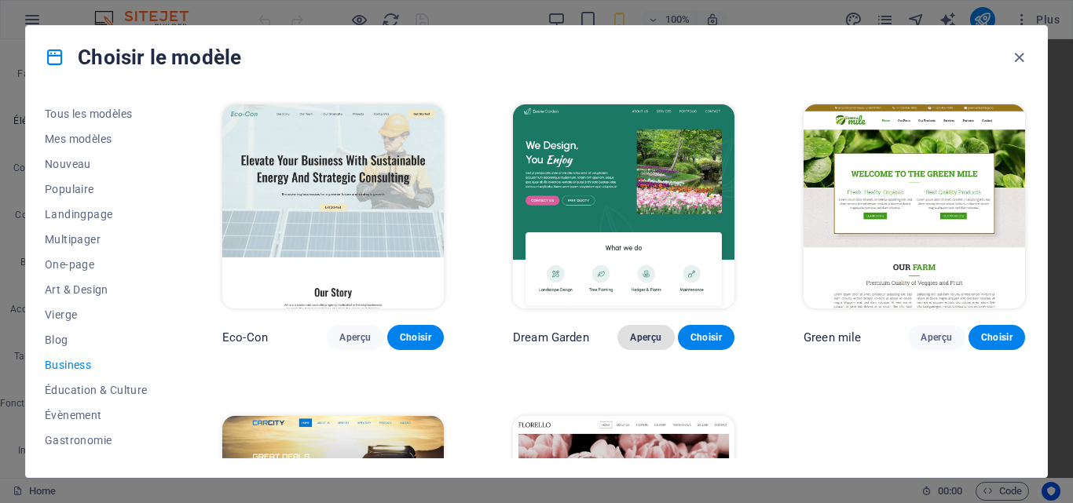
click at [632, 334] on span "Aperçu" at bounding box center [645, 337] width 31 height 13
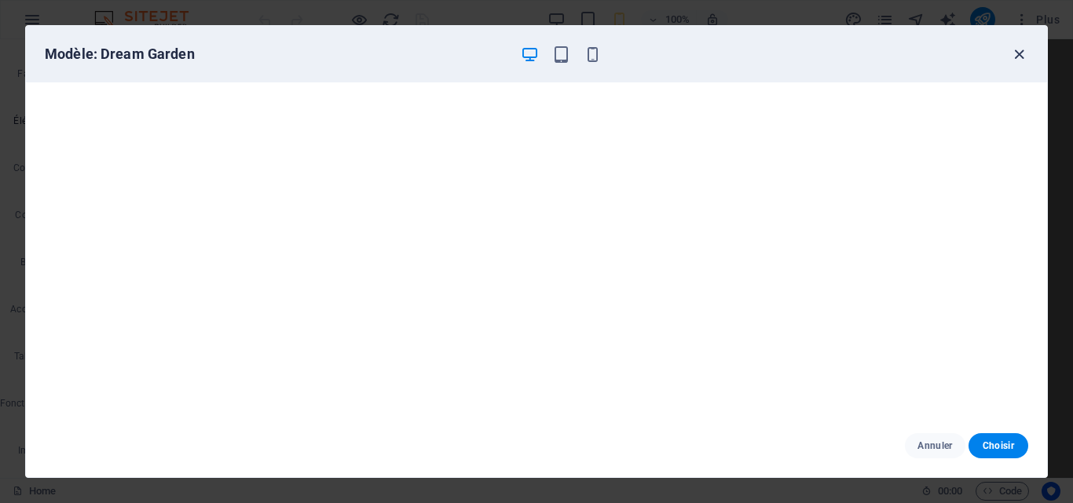
click at [1016, 57] on icon "button" at bounding box center [1019, 55] width 18 height 18
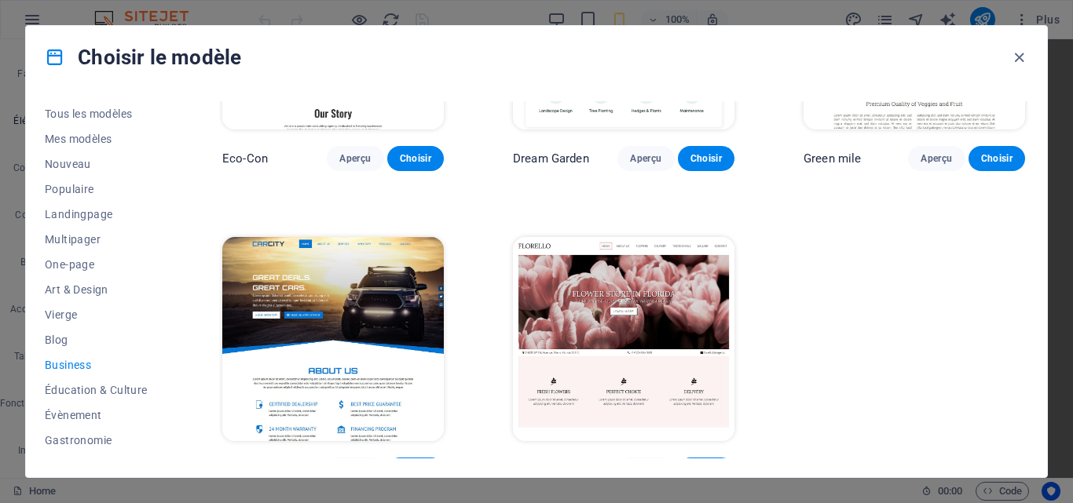
scroll to position [200, 0]
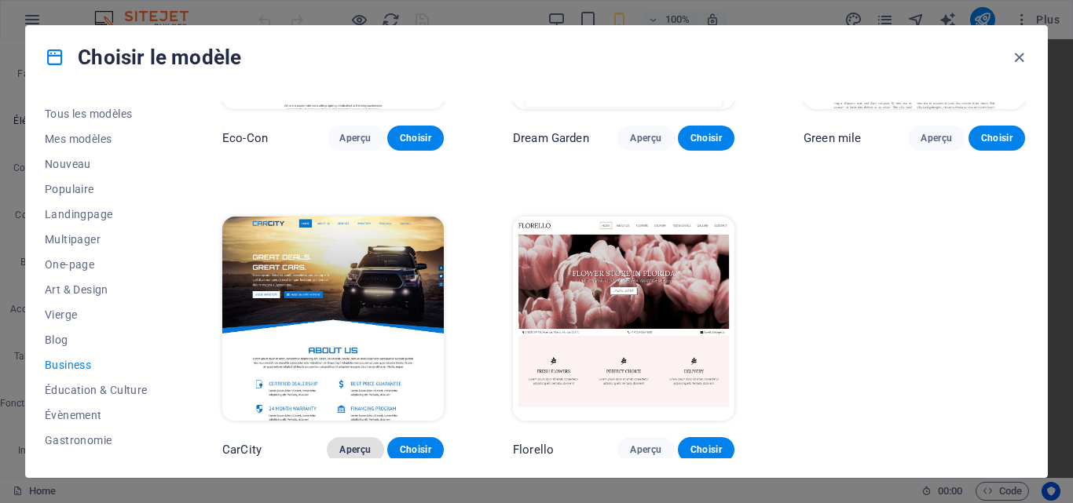
click at [352, 445] on span "Aperçu" at bounding box center [354, 450] width 31 height 13
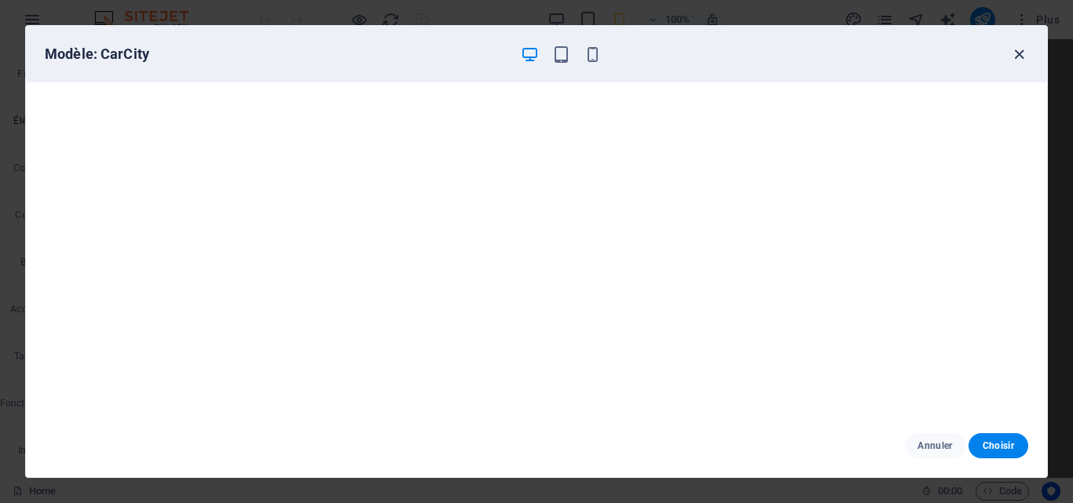
click at [1019, 50] on icon "button" at bounding box center [1019, 55] width 18 height 18
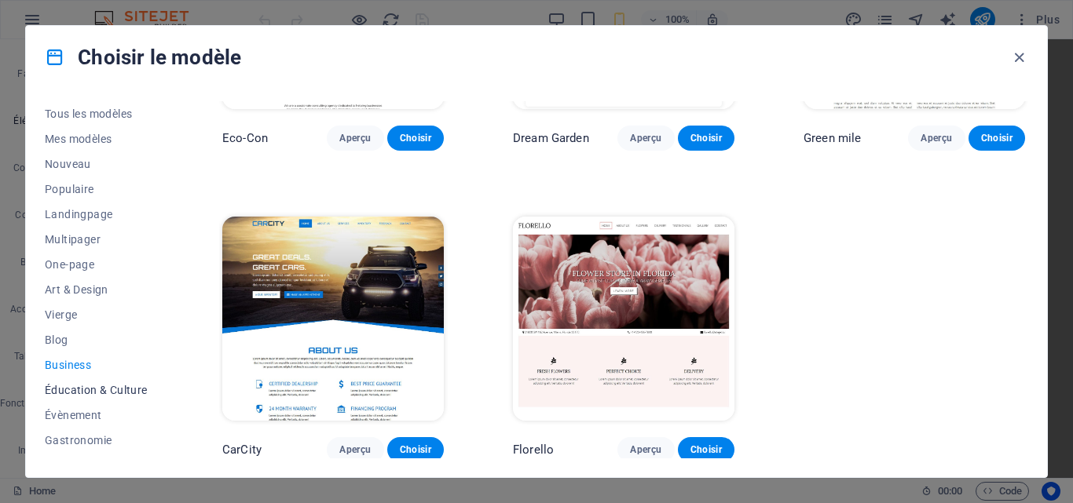
click at [73, 383] on button "Éducation & Culture" at bounding box center [99, 390] width 108 height 25
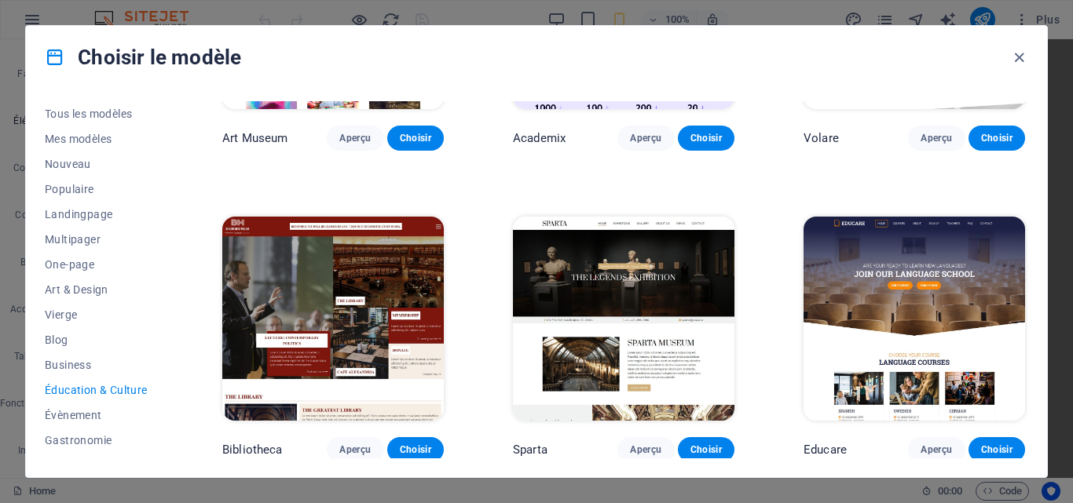
scroll to position [0, 0]
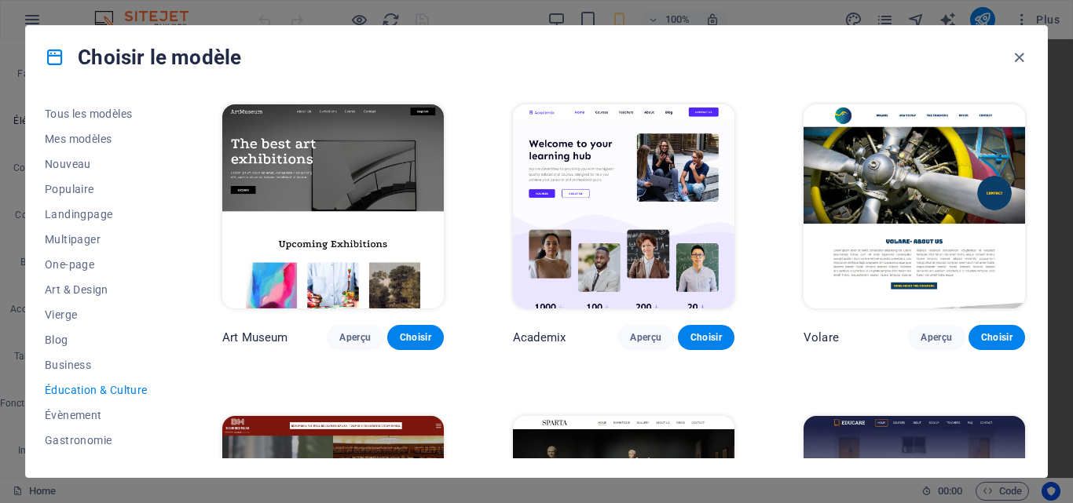
click at [73, 383] on button "Éducation & Culture" at bounding box center [99, 390] width 108 height 25
click at [83, 410] on span "Évènement" at bounding box center [99, 415] width 108 height 13
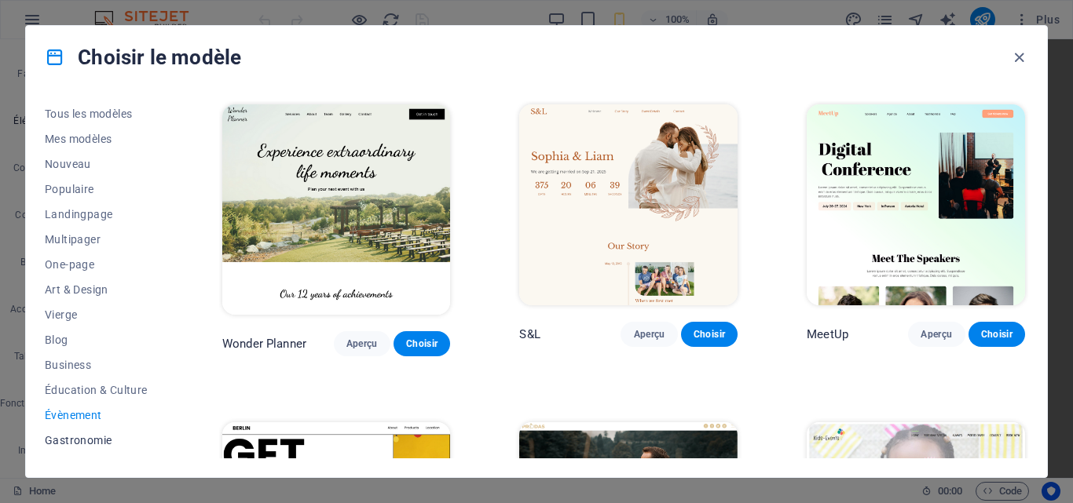
click at [100, 441] on span "Gastronomie" at bounding box center [99, 440] width 108 height 13
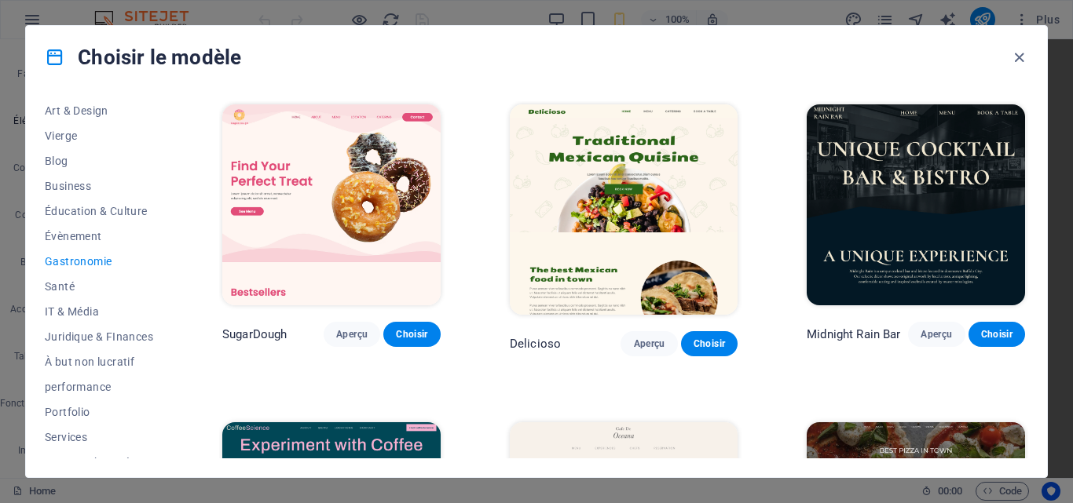
scroll to position [181, 0]
click at [82, 315] on span "IT & Média" at bounding box center [99, 310] width 108 height 13
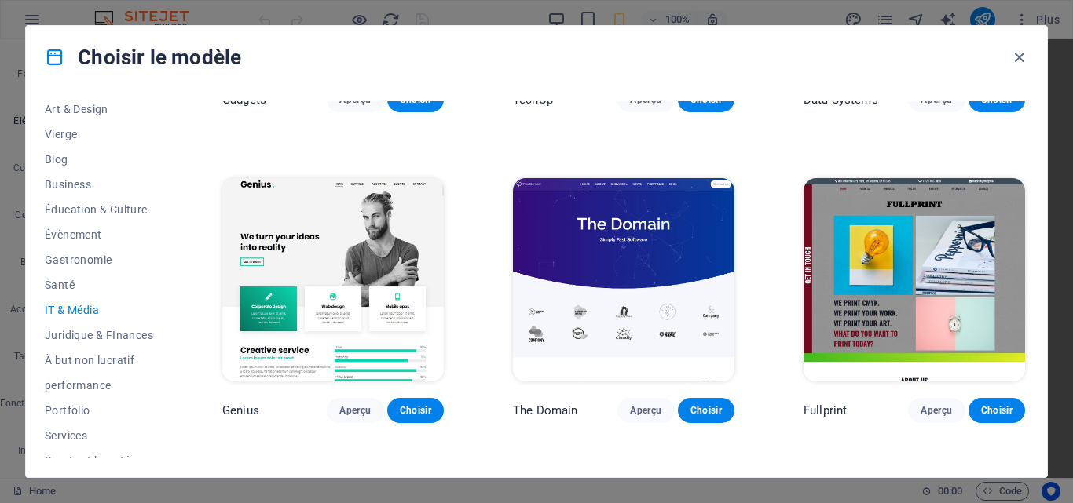
scroll to position [553, 0]
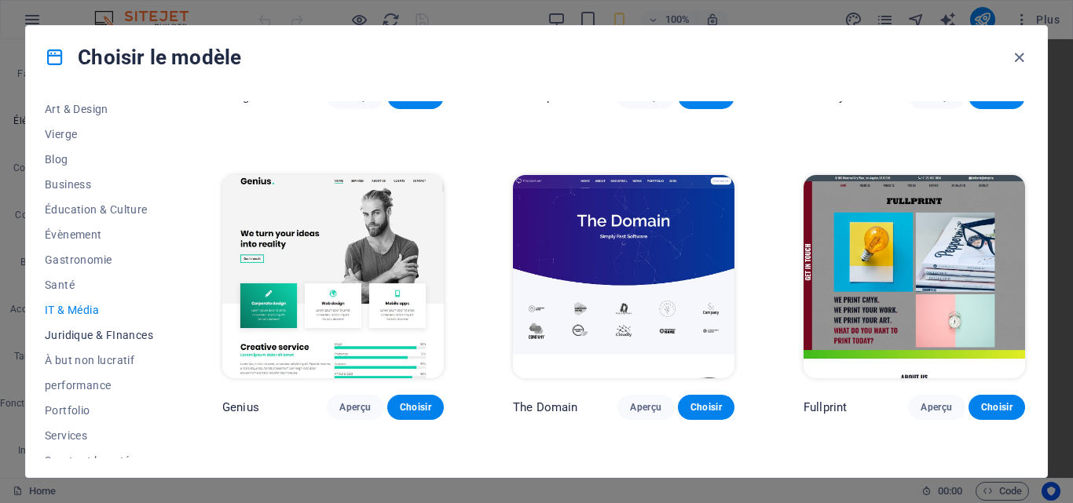
click at [50, 333] on span "Juridique & FInances" at bounding box center [99, 335] width 108 height 13
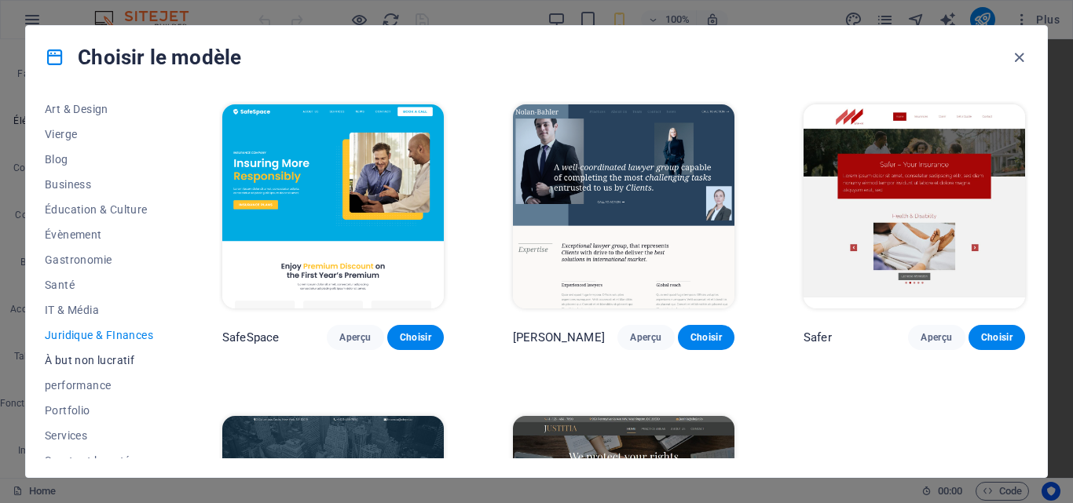
click at [79, 357] on span "À but non lucratif" at bounding box center [99, 360] width 108 height 13
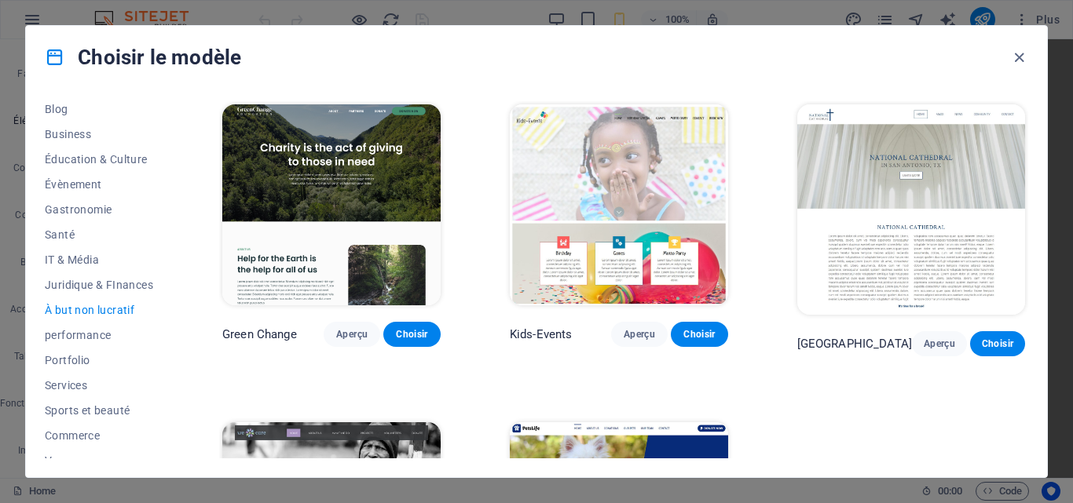
scroll to position [262, 0]
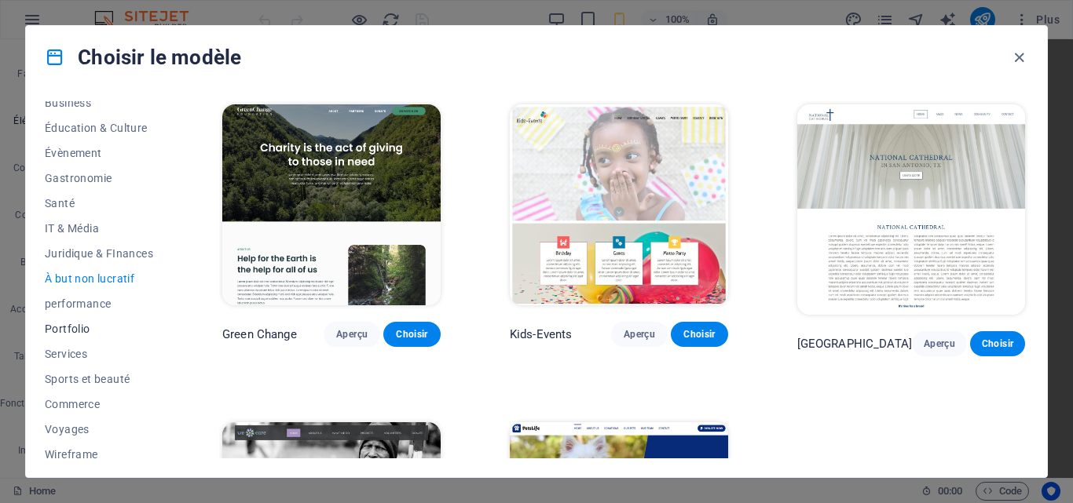
click at [77, 327] on span "Portfolio" at bounding box center [99, 329] width 108 height 13
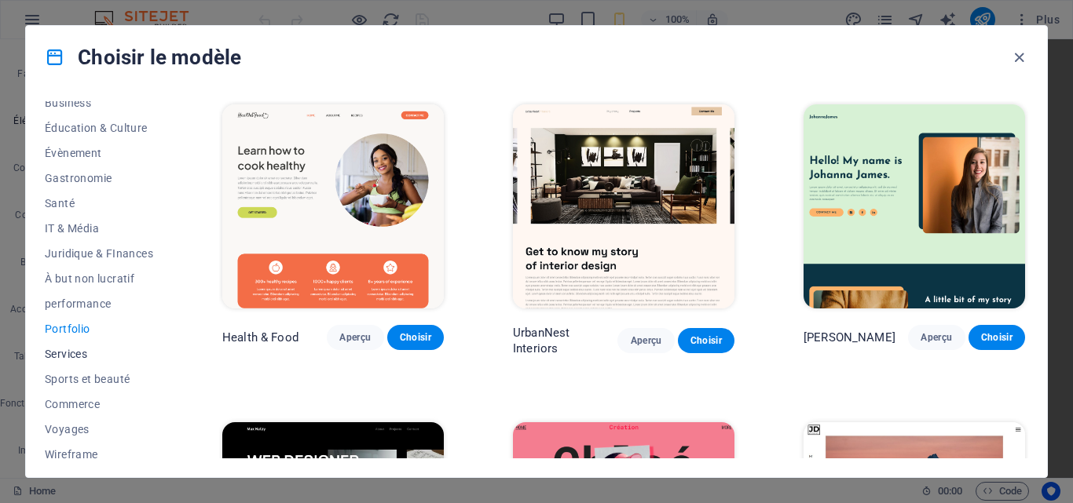
click at [82, 355] on span "Services" at bounding box center [99, 354] width 108 height 13
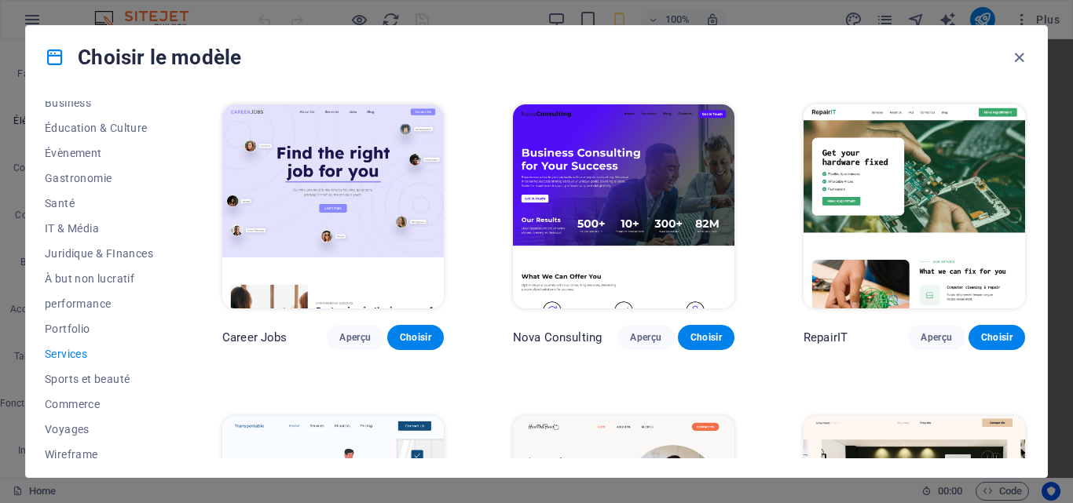
scroll to position [271, 0]
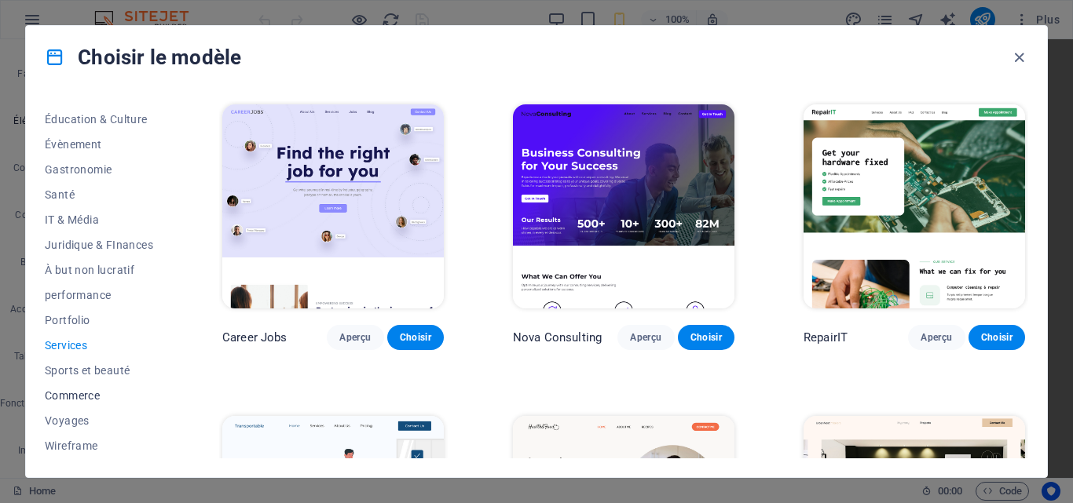
click at [77, 394] on span "Commerce" at bounding box center [99, 396] width 108 height 13
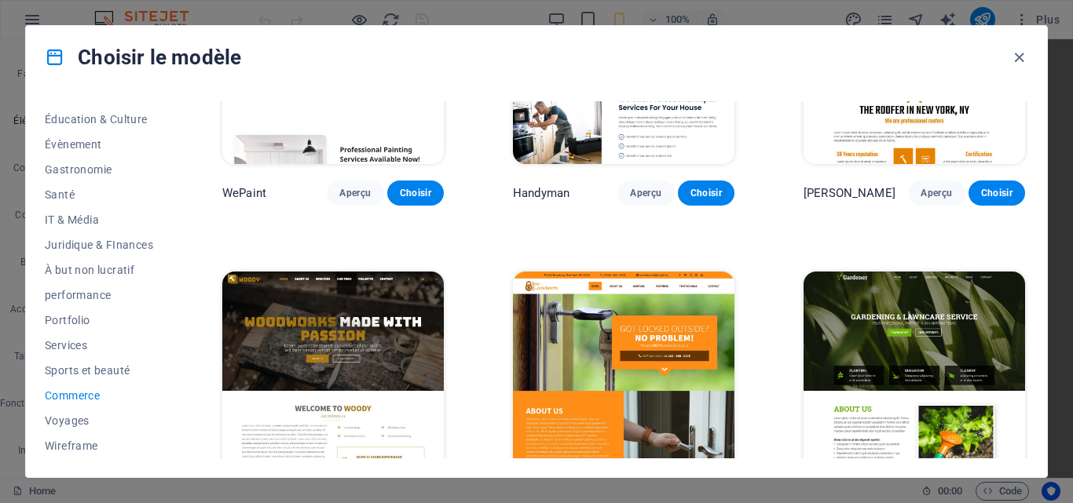
scroll to position [171, 0]
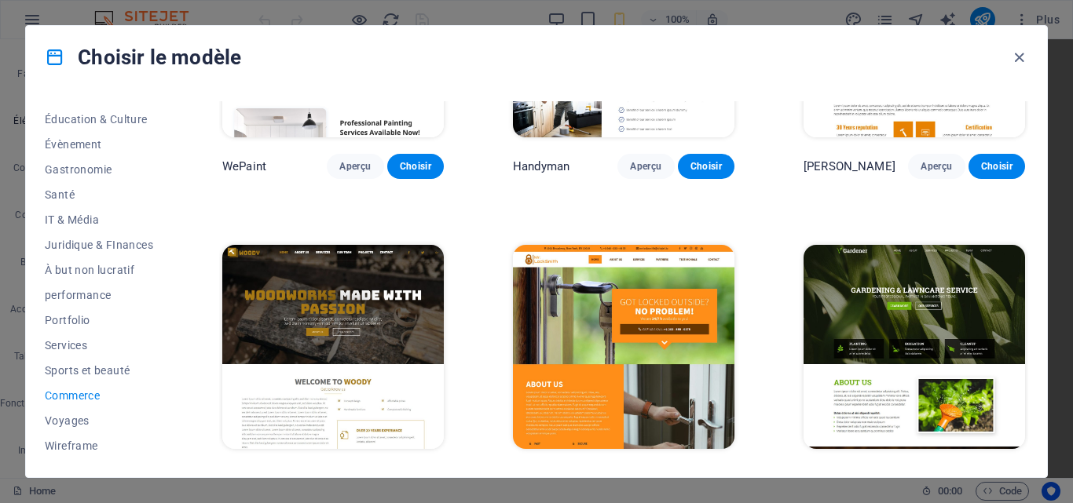
click at [1034, 212] on div "Tous les modèles Mes modèles Nouveau Populaire Landingpage Multipager One-page …" at bounding box center [536, 283] width 1021 height 389
drag, startPoint x: 1034, startPoint y: 219, endPoint x: 1037, endPoint y: 248, distance: 29.2
click at [1034, 223] on div "Tous les modèles Mes modèles Nouveau Populaire Landingpage Multipager One-page …" at bounding box center [536, 283] width 1021 height 389
drag, startPoint x: 1037, startPoint y: 248, endPoint x: 1037, endPoint y: 259, distance: 11.0
click at [1037, 259] on div "Tous les modèles Mes modèles Nouveau Populaire Landingpage Multipager One-page …" at bounding box center [536, 283] width 1021 height 389
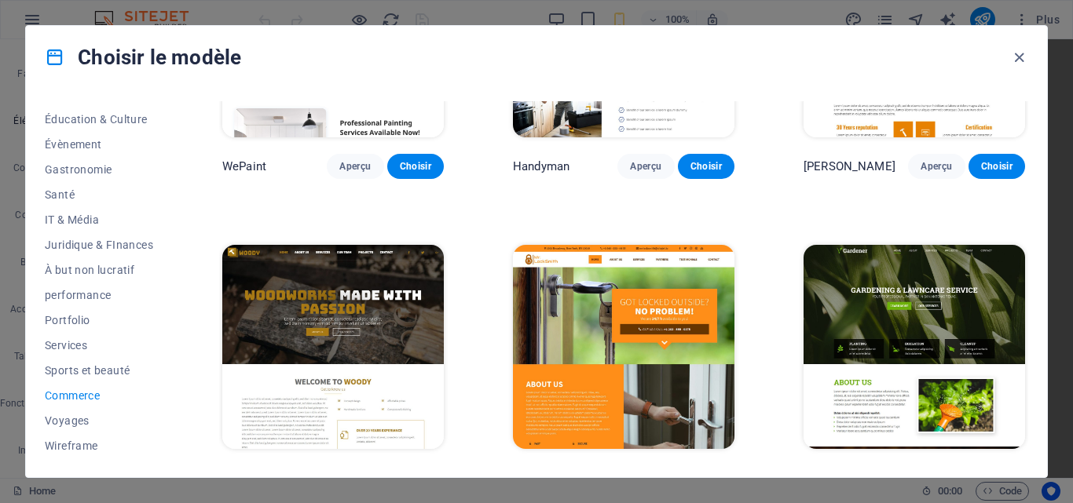
click at [1039, 260] on div "Tous les modèles Mes modèles Nouveau Populaire Landingpage Multipager One-page …" at bounding box center [536, 283] width 1021 height 389
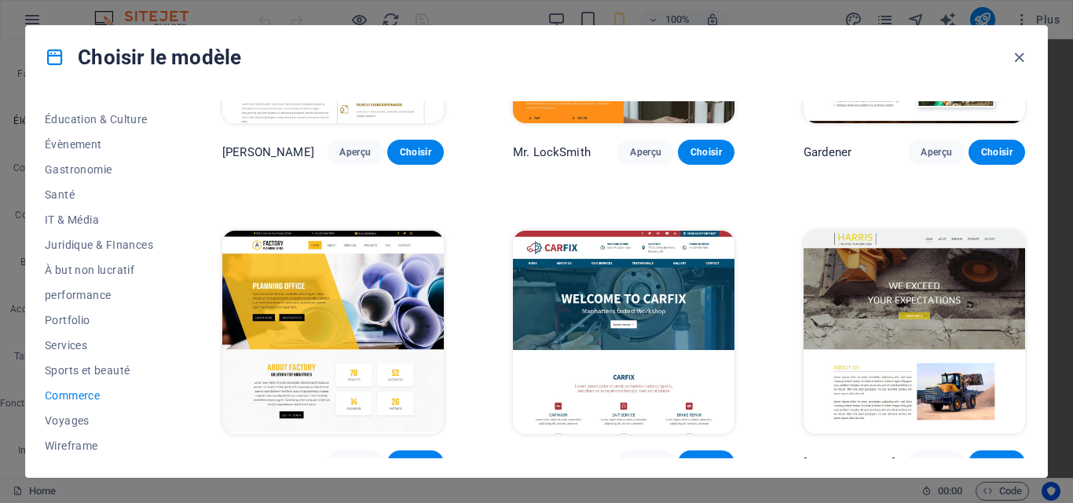
scroll to position [509, 0]
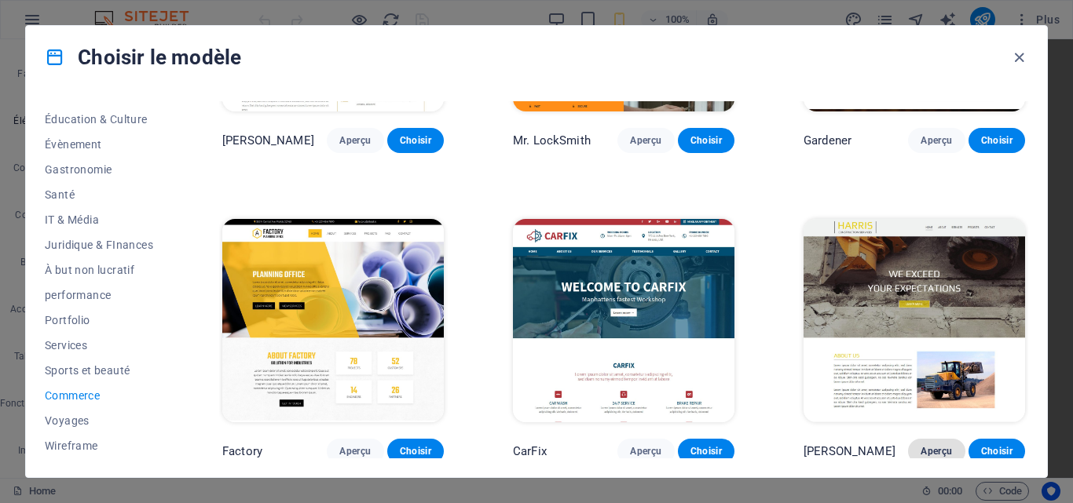
click at [930, 445] on span "Aperçu" at bounding box center [936, 451] width 31 height 13
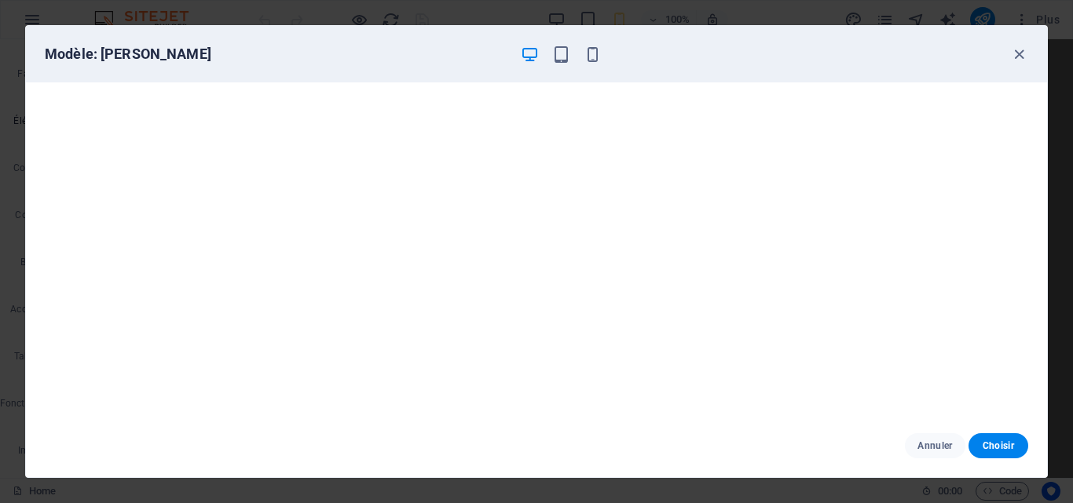
scroll to position [4, 0]
click at [1017, 58] on icon "button" at bounding box center [1019, 55] width 18 height 18
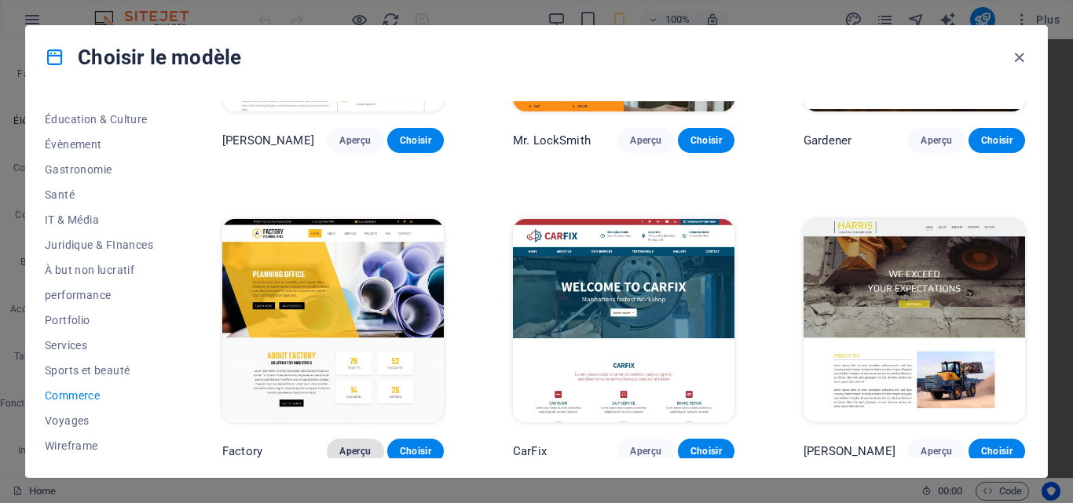
click at [362, 445] on span "Aperçu" at bounding box center [354, 451] width 31 height 13
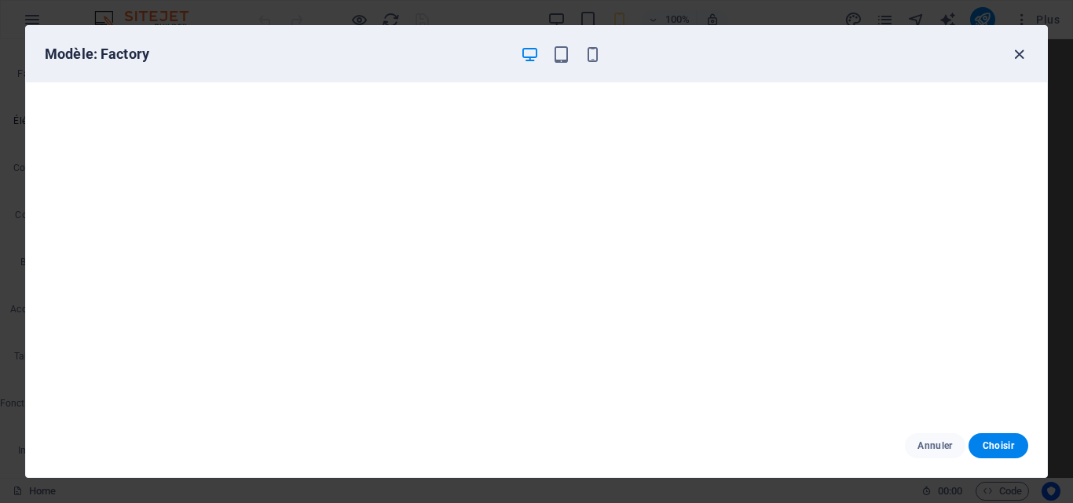
click at [1018, 53] on icon "button" at bounding box center [1019, 55] width 18 height 18
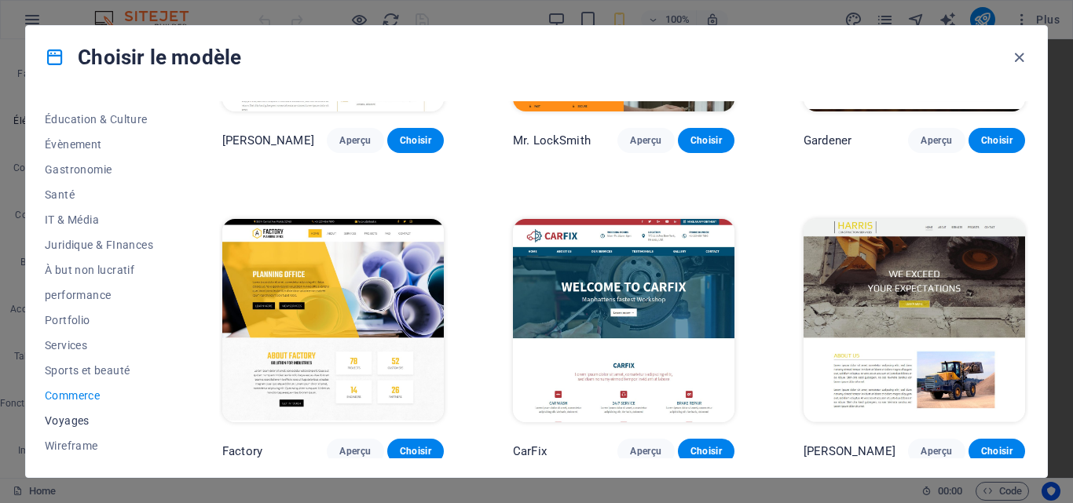
click at [69, 420] on span "Voyages" at bounding box center [99, 421] width 108 height 13
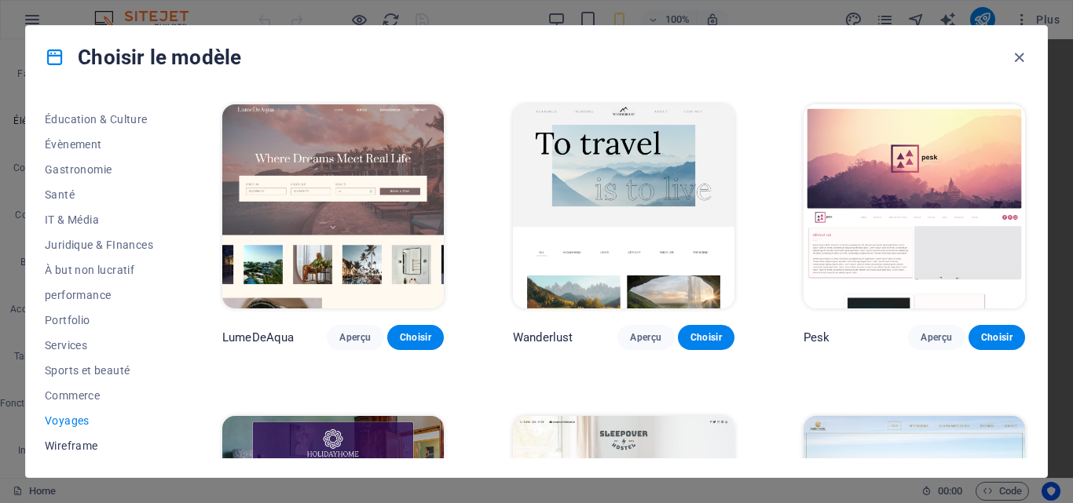
click at [72, 446] on span "Wireframe" at bounding box center [99, 446] width 108 height 13
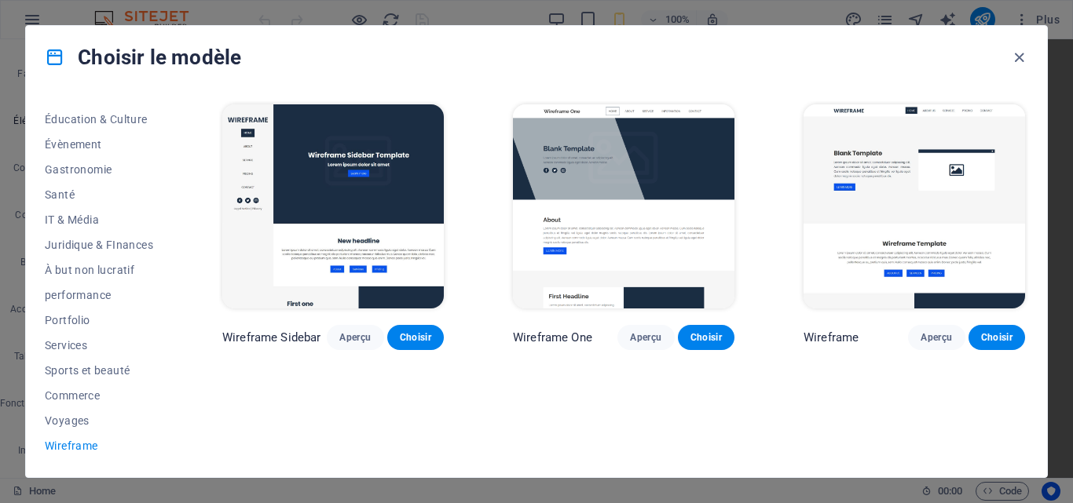
scroll to position [269, 0]
click at [351, 331] on span "Aperçu" at bounding box center [354, 337] width 31 height 13
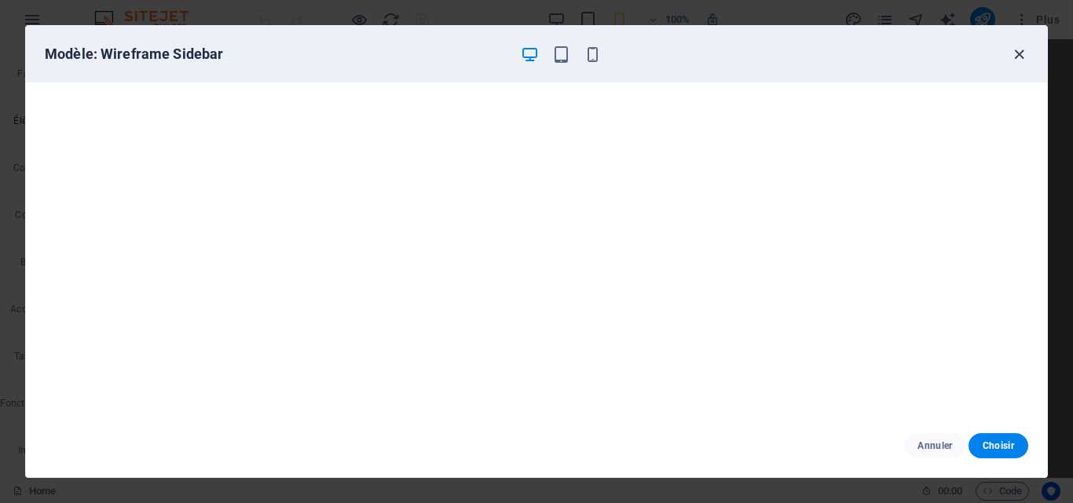
click at [1023, 52] on icon "button" at bounding box center [1019, 55] width 18 height 18
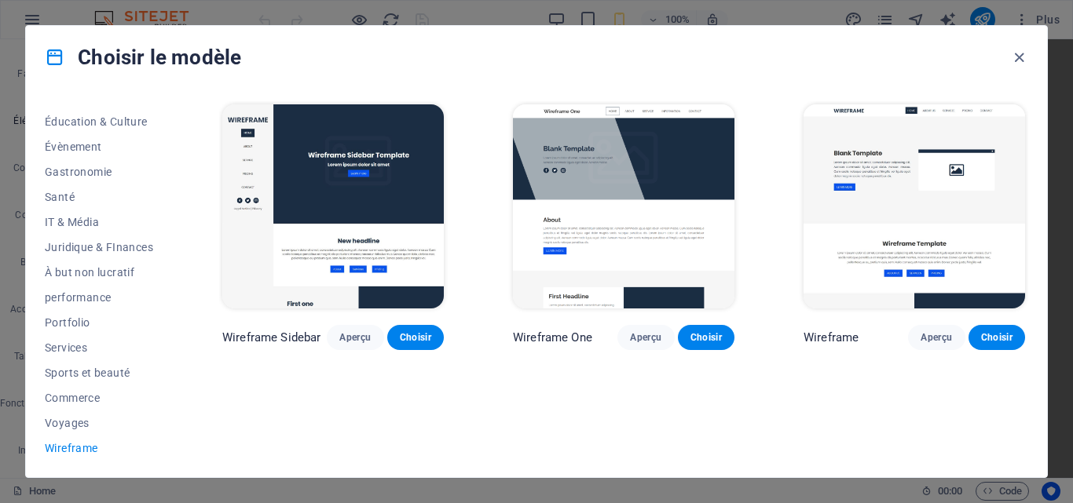
drag, startPoint x: 170, startPoint y: 403, endPoint x: 170, endPoint y: 305, distance: 98.2
click at [170, 305] on div "Tous les modèles Mes modèles Nouveau Populaire Landingpage Multipager One-page …" at bounding box center [108, 279] width 127 height 357
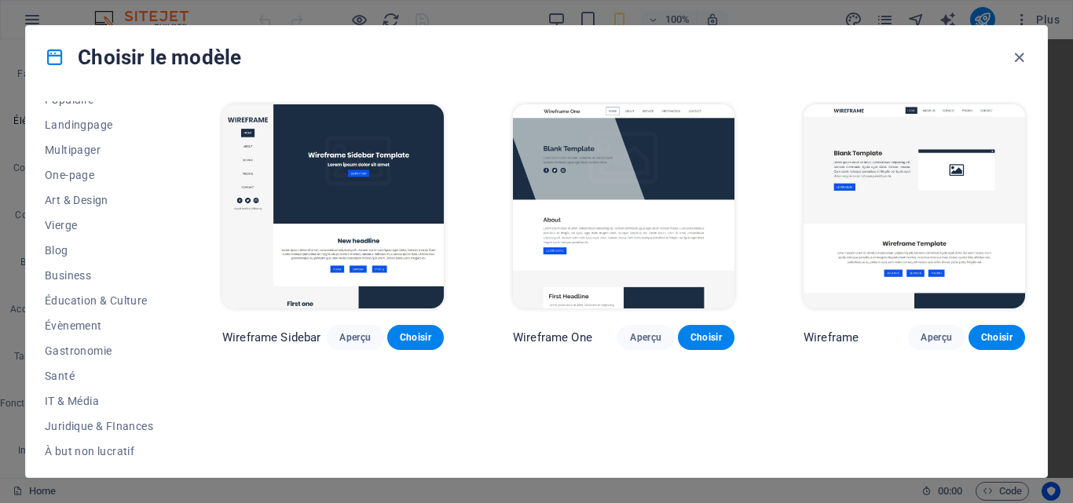
scroll to position [0, 0]
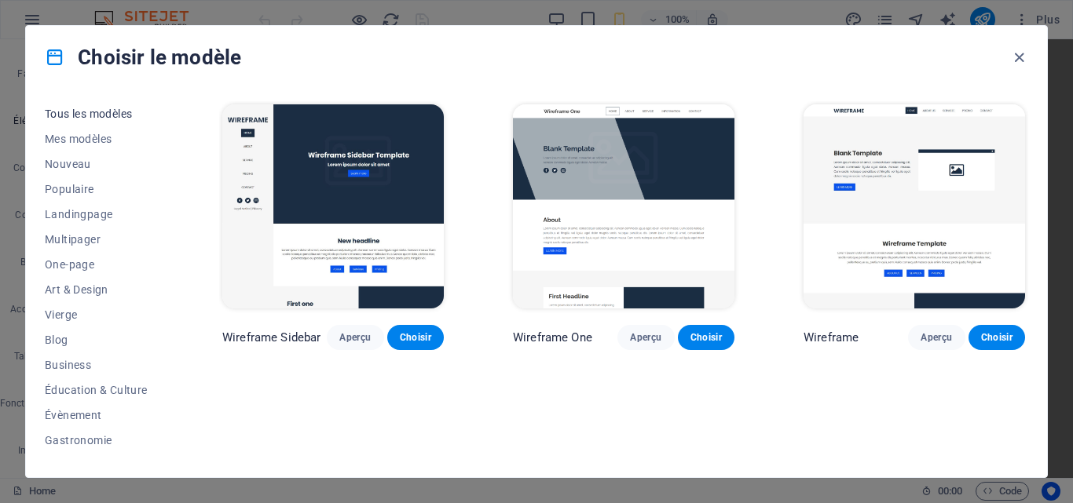
click at [114, 109] on span "Tous les modèles" at bounding box center [99, 114] width 108 height 13
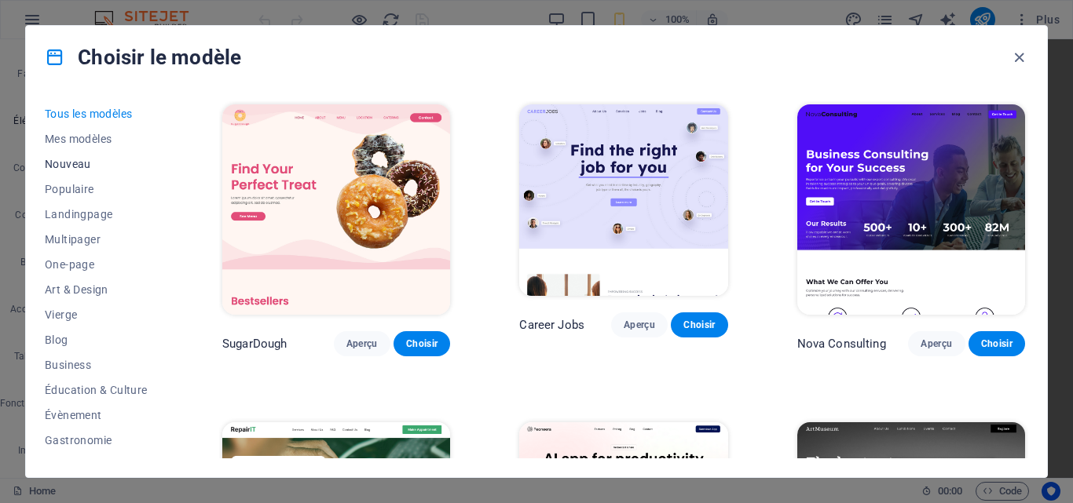
click at [82, 162] on span "Nouveau" at bounding box center [99, 164] width 108 height 13
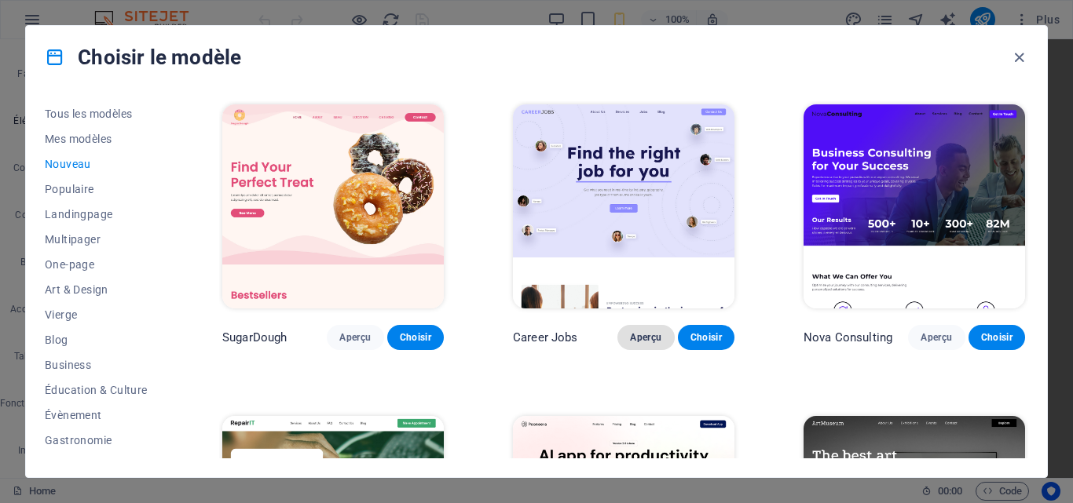
click at [639, 331] on span "Aperçu" at bounding box center [645, 337] width 31 height 13
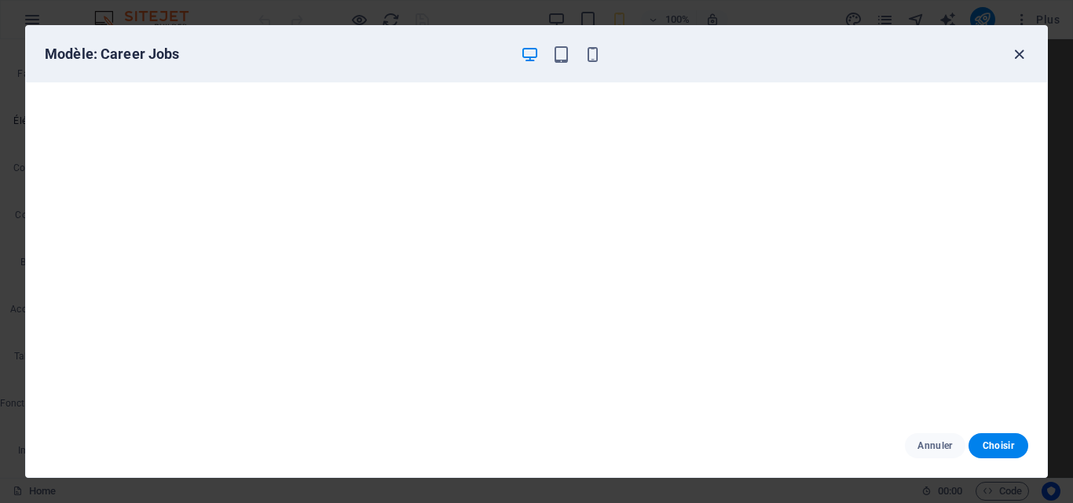
click at [1020, 61] on icon "button" at bounding box center [1019, 55] width 18 height 18
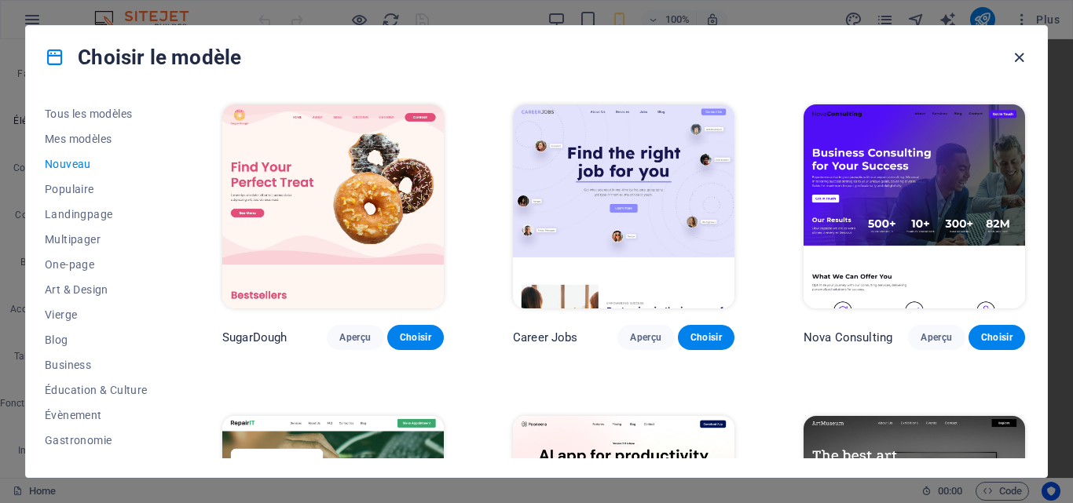
click at [1020, 59] on icon "button" at bounding box center [1019, 58] width 18 height 18
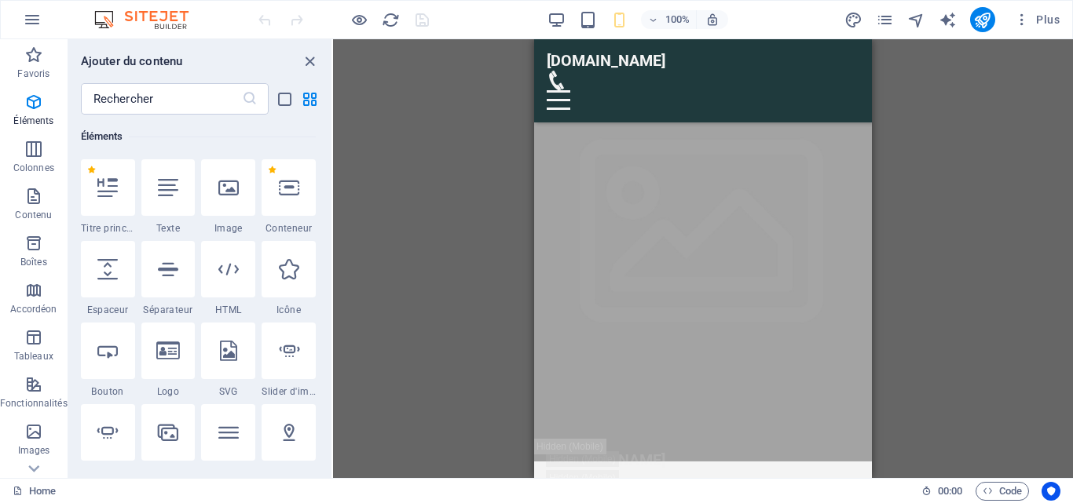
drag, startPoint x: 865, startPoint y: 61, endPoint x: 1086, endPoint y: 55, distance: 221.6
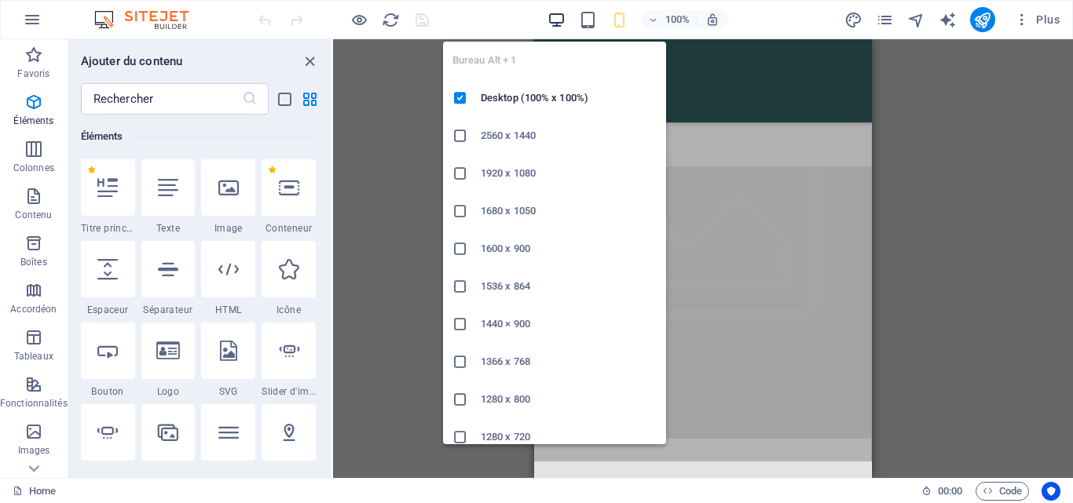
click at [552, 18] on icon "button" at bounding box center [556, 20] width 18 height 18
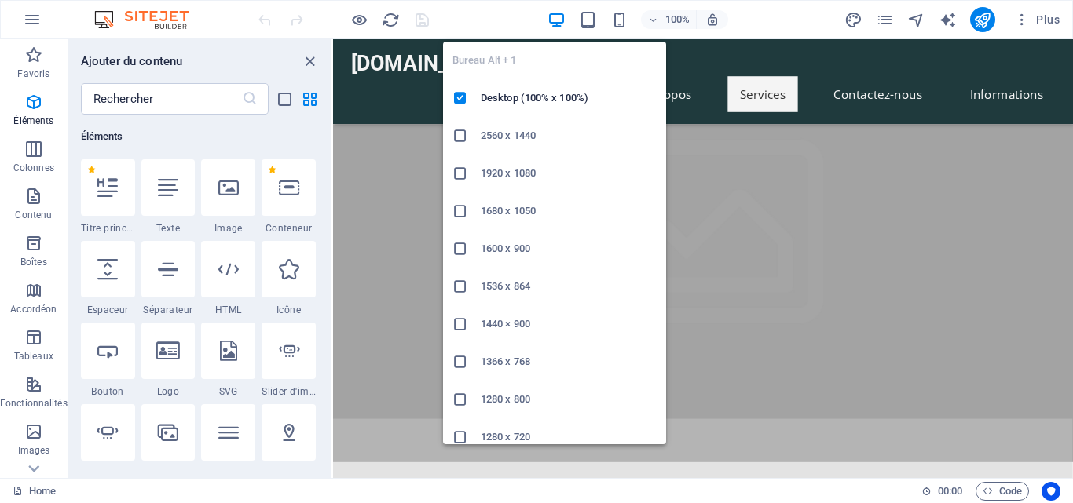
click at [552, 18] on icon "button" at bounding box center [556, 20] width 18 height 18
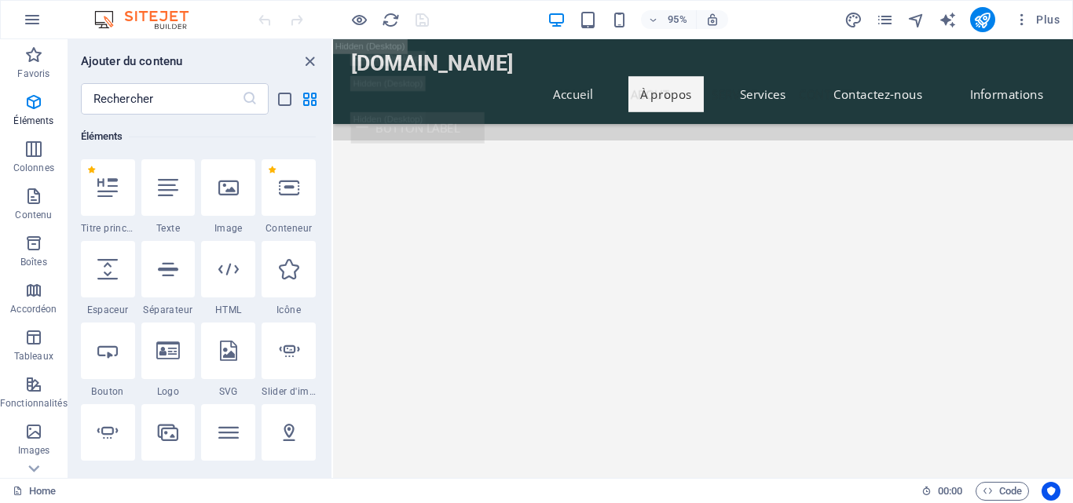
scroll to position [3966, 0]
